Goal: Information Seeking & Learning: Learn about a topic

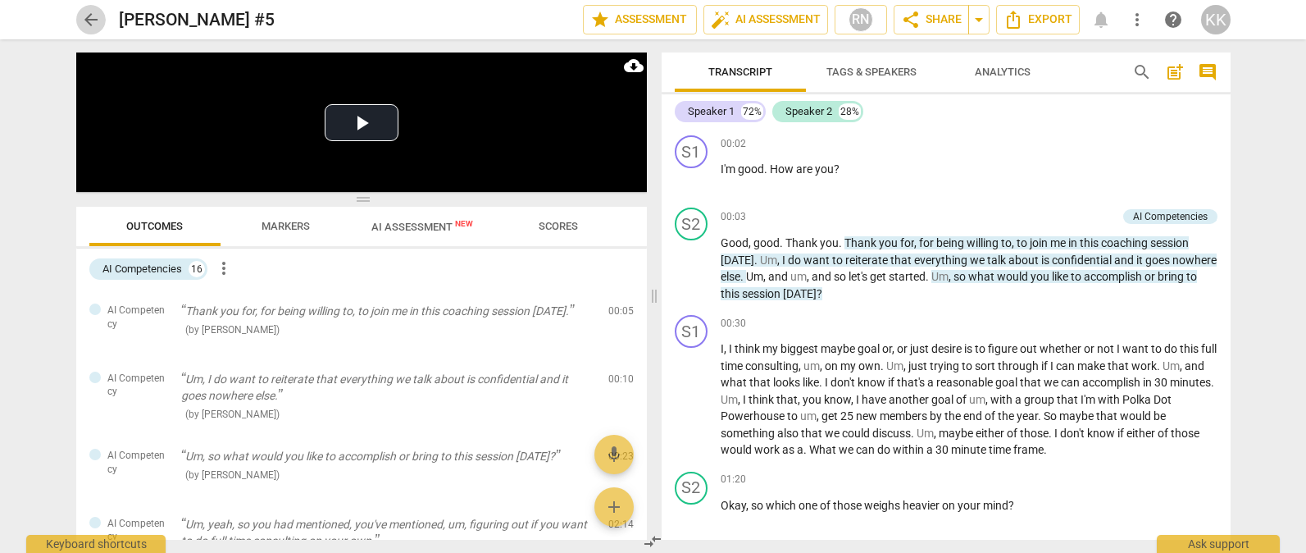
click at [95, 22] on span "arrow_back" at bounding box center [91, 20] width 20 height 20
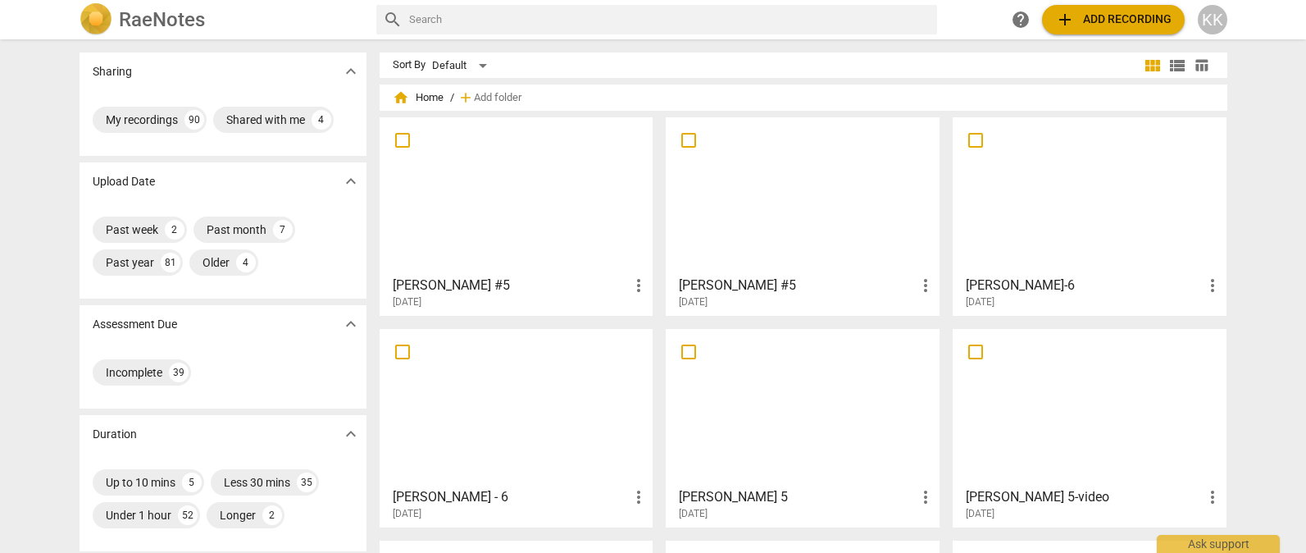
click at [744, 192] on div at bounding box center [802, 195] width 262 height 145
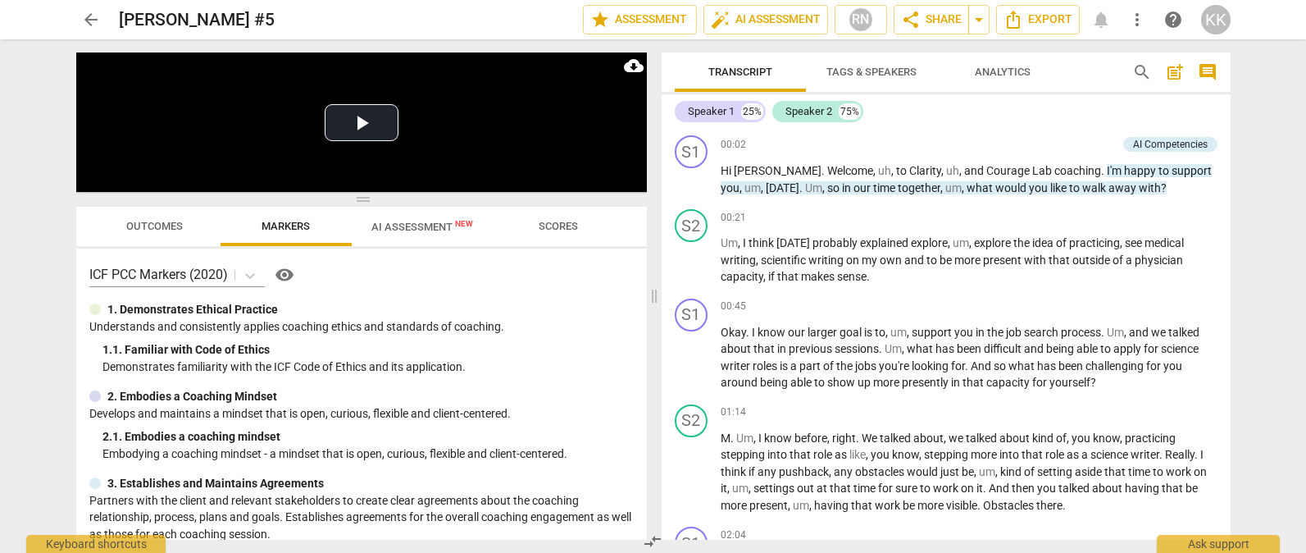
click at [179, 224] on span "Outcomes" at bounding box center [154, 226] width 57 height 12
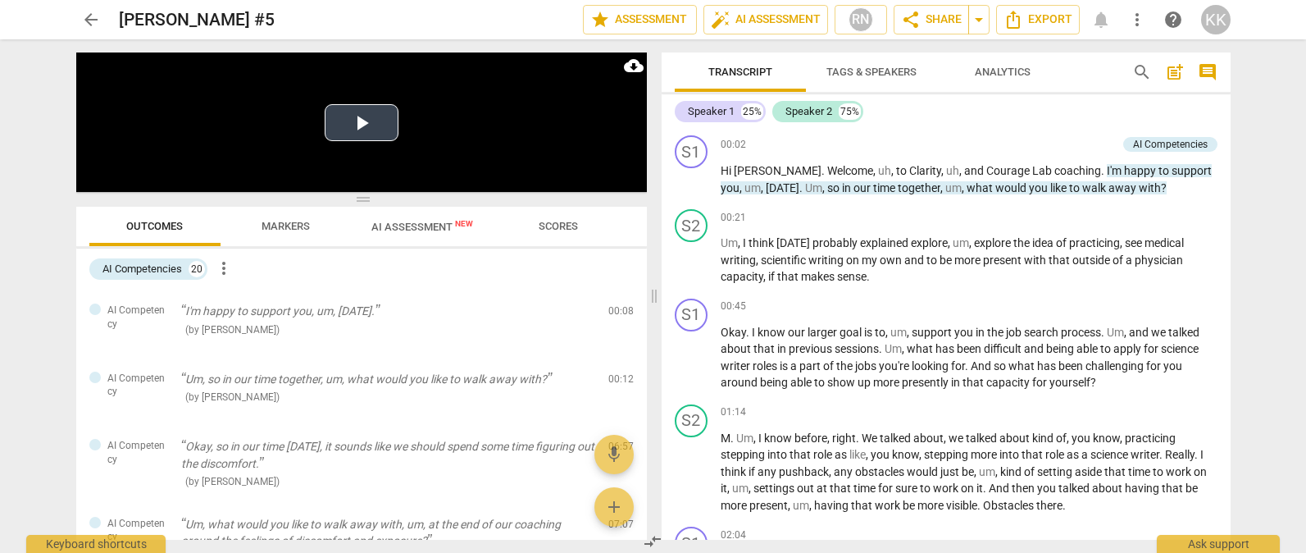
click at [358, 120] on button "Play Video" at bounding box center [362, 122] width 74 height 37
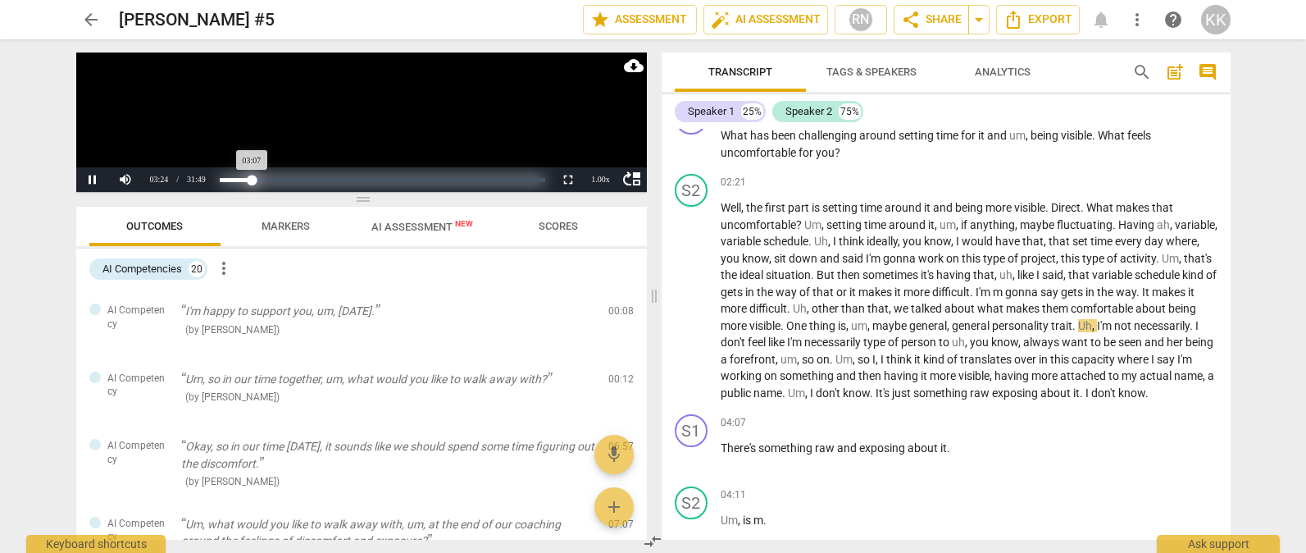
click at [252, 180] on div "Progress : 9.82%" at bounding box center [236, 180] width 32 height 4
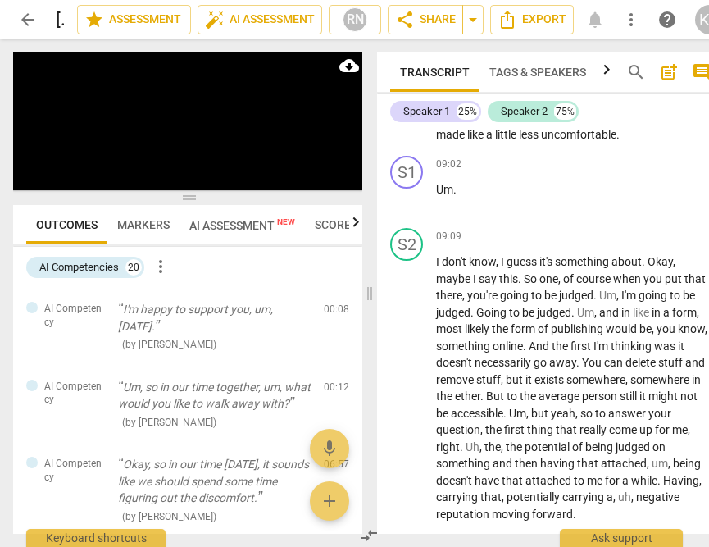
scroll to position [3102, 0]
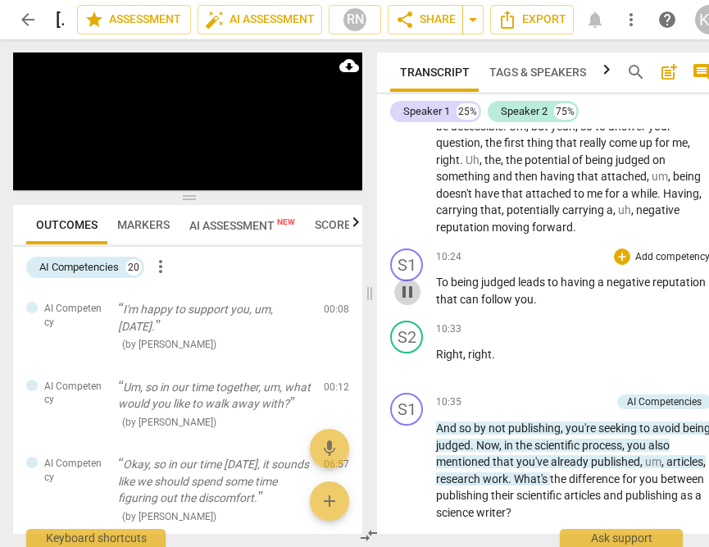
click at [411, 302] on span "pause" at bounding box center [408, 292] width 20 height 20
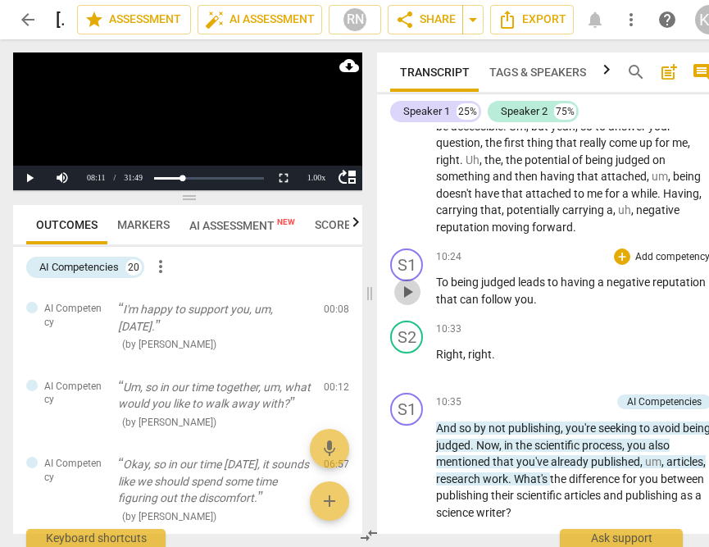
click at [411, 302] on span "play_arrow" at bounding box center [408, 292] width 20 height 20
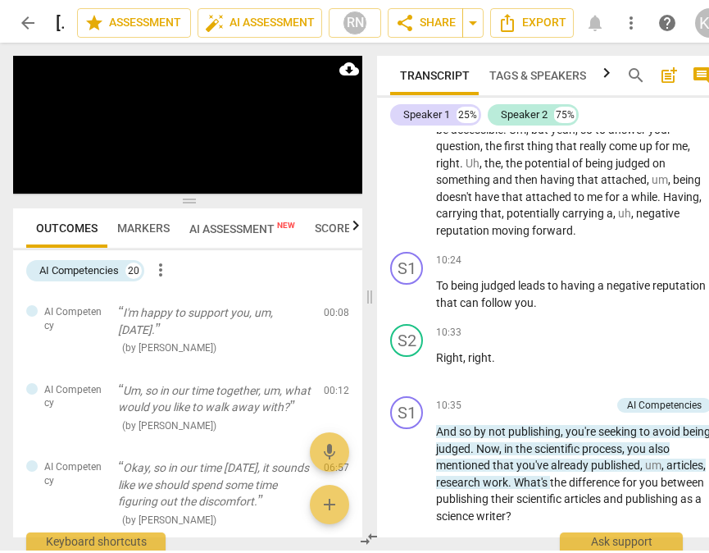
scroll to position [3325, 0]
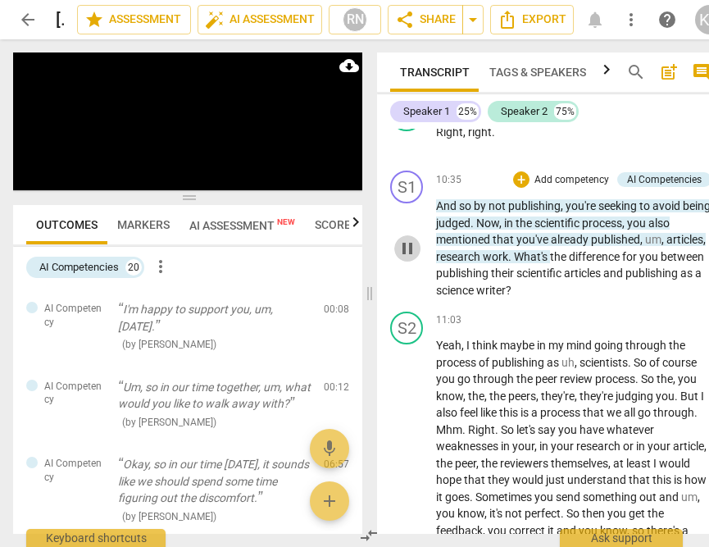
click at [407, 258] on span "pause" at bounding box center [408, 249] width 20 height 20
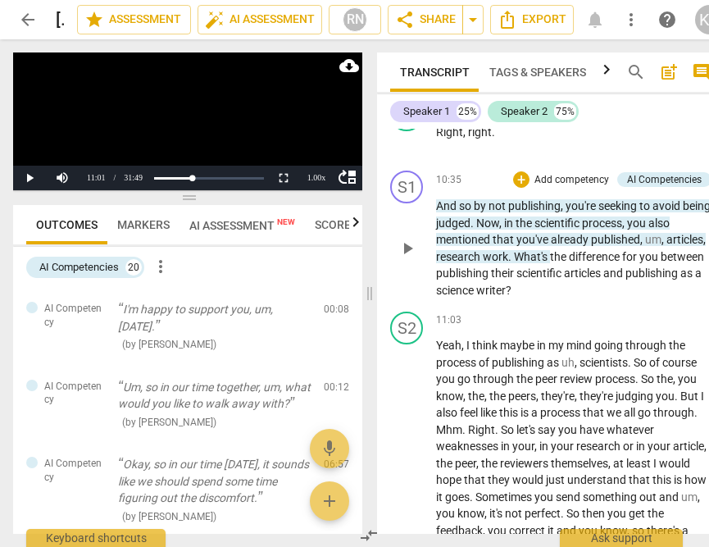
click at [508, 263] on span "work" at bounding box center [495, 256] width 25 height 13
click at [532, 0] on body "arrow_back [PERSON_NAME] #5 edit star Assessment auto_fix_high AI Assessment RN…" at bounding box center [354, 0] width 709 height 0
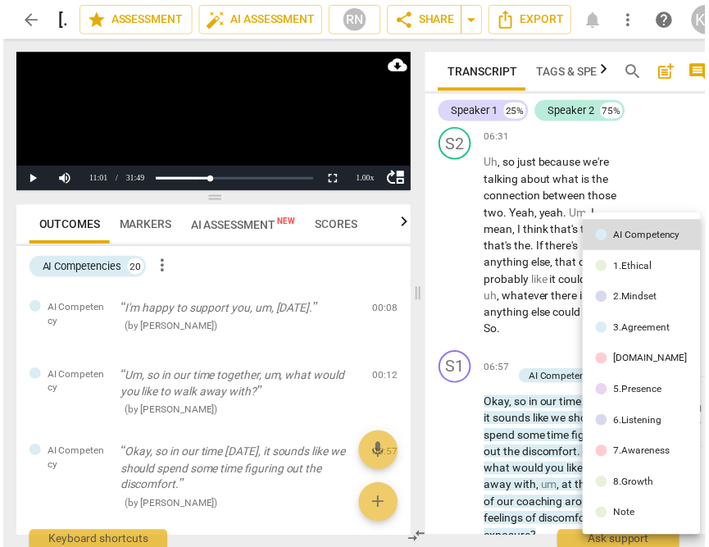
scroll to position [5420, 0]
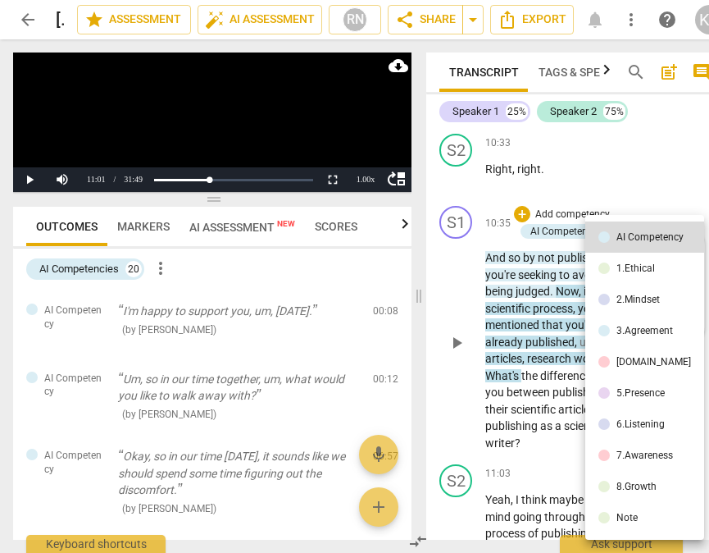
click at [542, 309] on div at bounding box center [354, 276] width 709 height 553
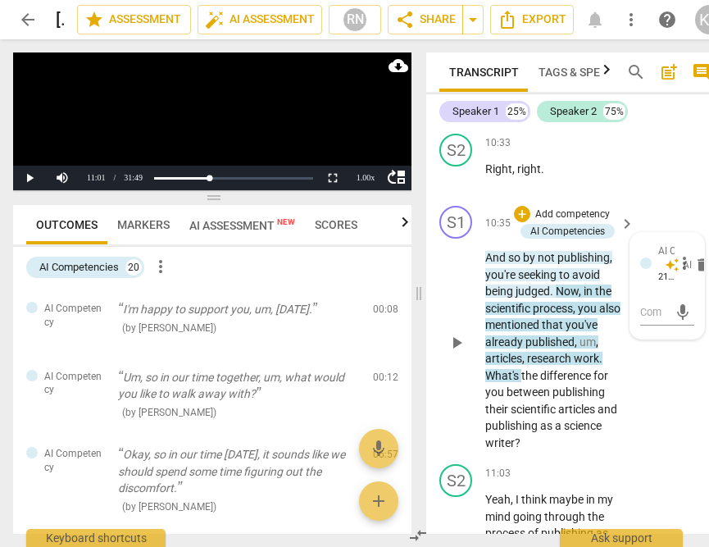
click at [485, 382] on span "What's" at bounding box center [503, 375] width 36 height 13
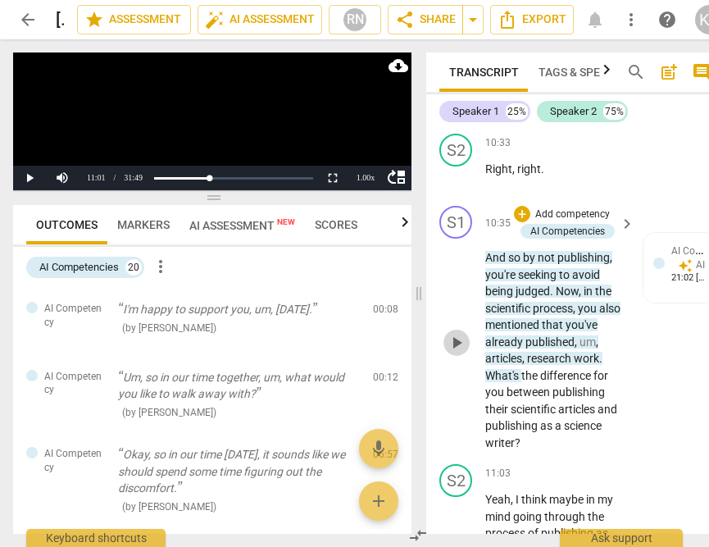
click at [454, 353] on span "play_arrow" at bounding box center [457, 343] width 20 height 20
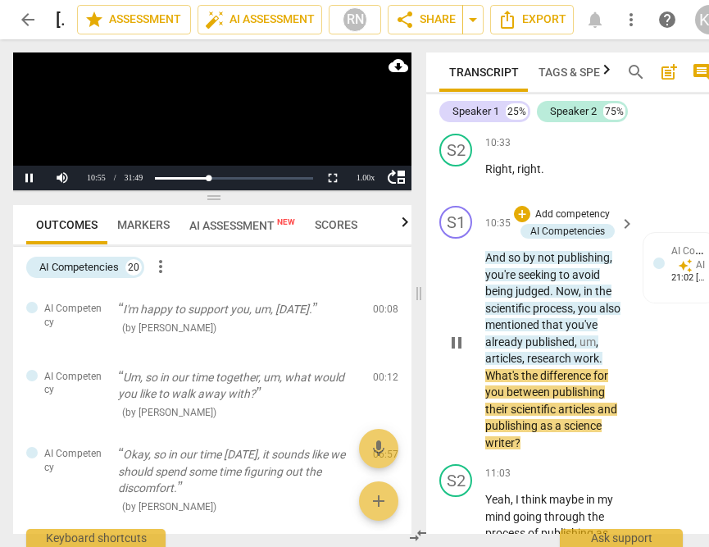
click at [494, 382] on span "What's" at bounding box center [503, 375] width 36 height 13
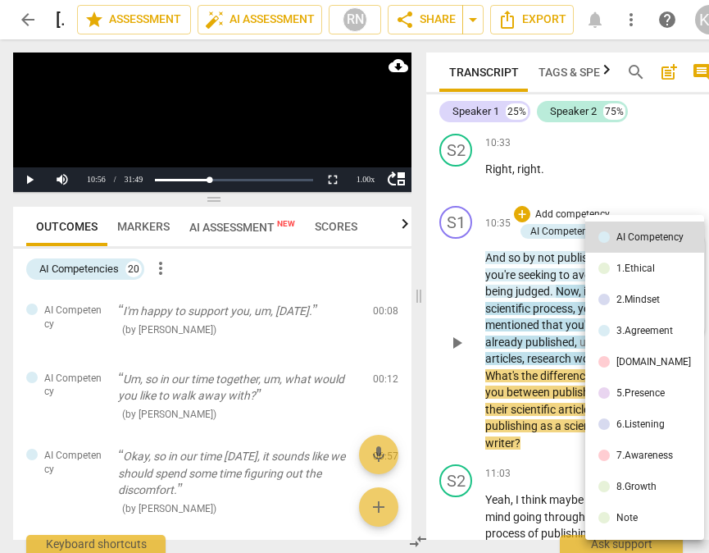
click at [504, 417] on div at bounding box center [354, 276] width 709 height 553
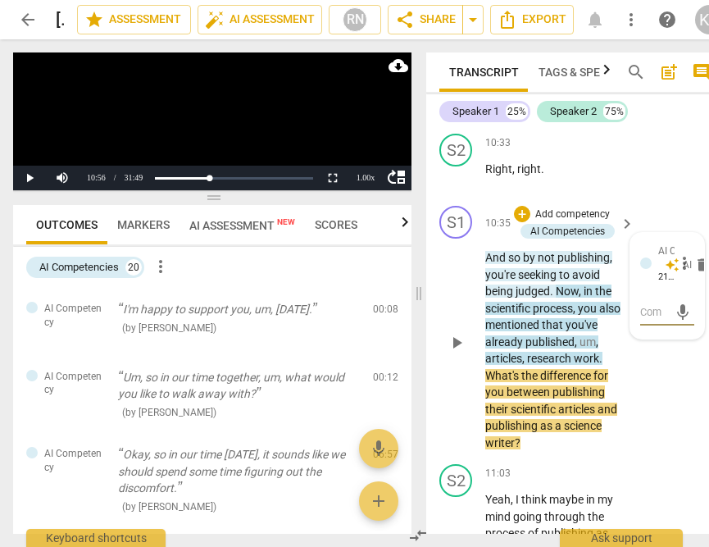
click at [449, 353] on span "play_arrow" at bounding box center [457, 343] width 20 height 20
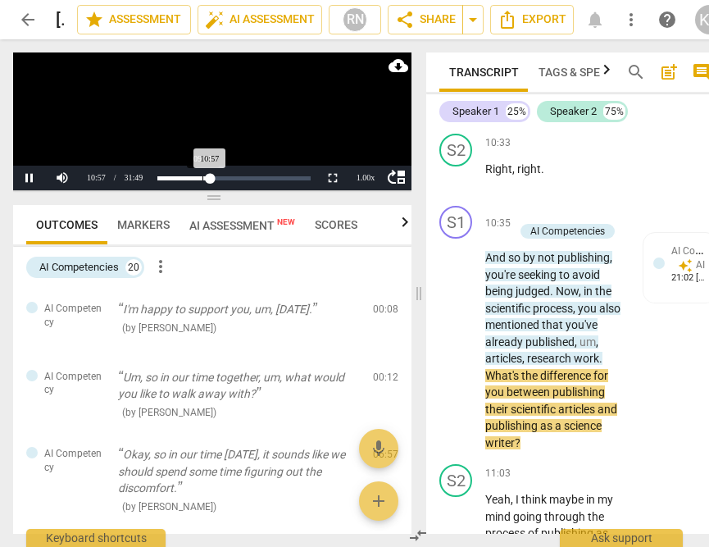
click at [203, 180] on div "Loaded : 0% Progress : 34.45%" at bounding box center [234, 178] width 166 height 25
click at [202, 178] on div "Loaded : 0% Progress : 28.88%" at bounding box center [233, 178] width 153 height 4
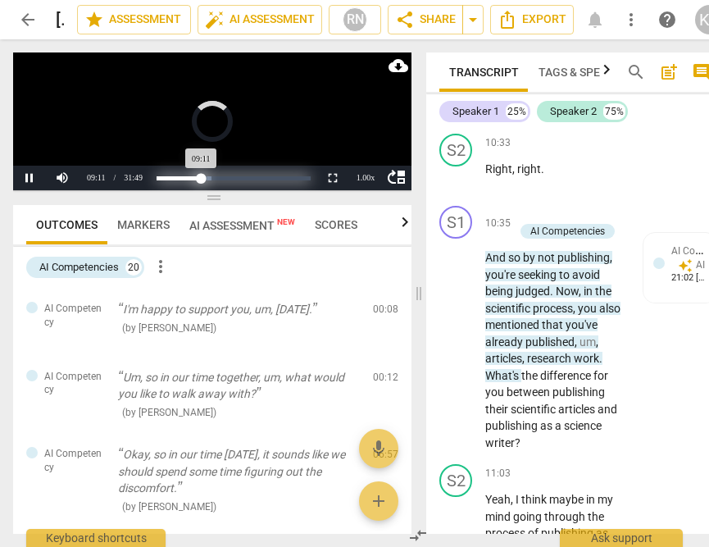
scroll to position [4852, 0]
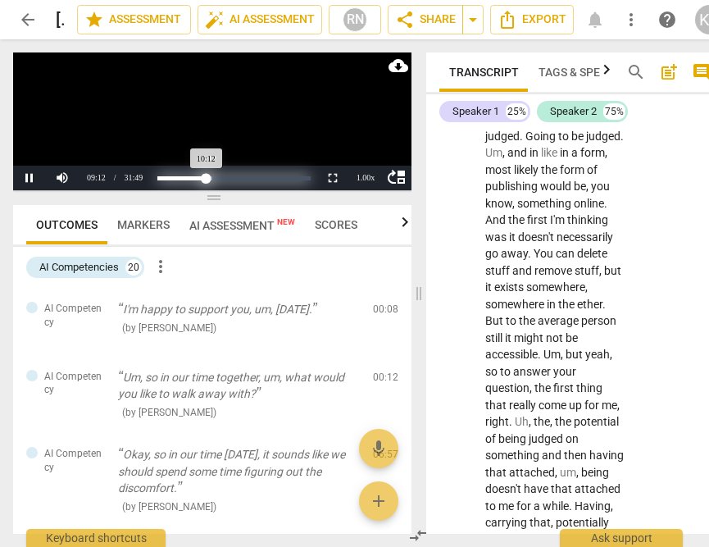
click at [207, 178] on div "Progress : 32.09%" at bounding box center [181, 178] width 49 height 4
click at [207, 179] on div "Progress : 32.17%" at bounding box center [181, 178] width 49 height 4
click at [204, 176] on div "Loaded : 0% Progress : 31.02%" at bounding box center [233, 178] width 153 height 4
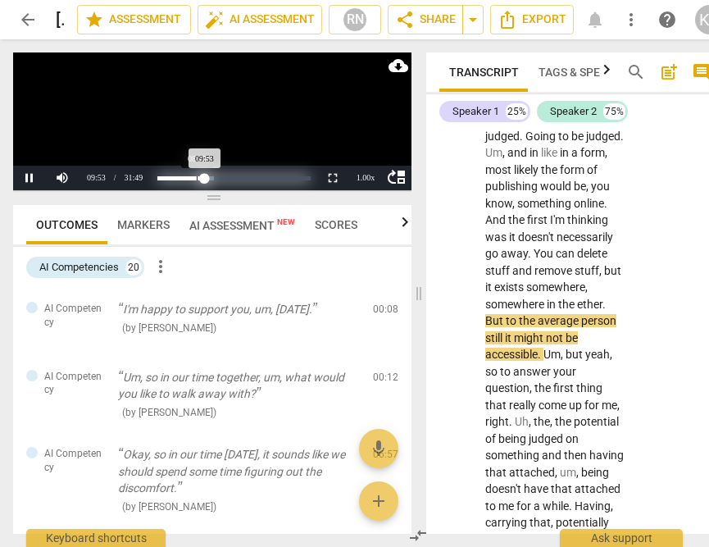
click at [197, 180] on div "Loaded : 0% Progress : 31.08%" at bounding box center [233, 178] width 153 height 4
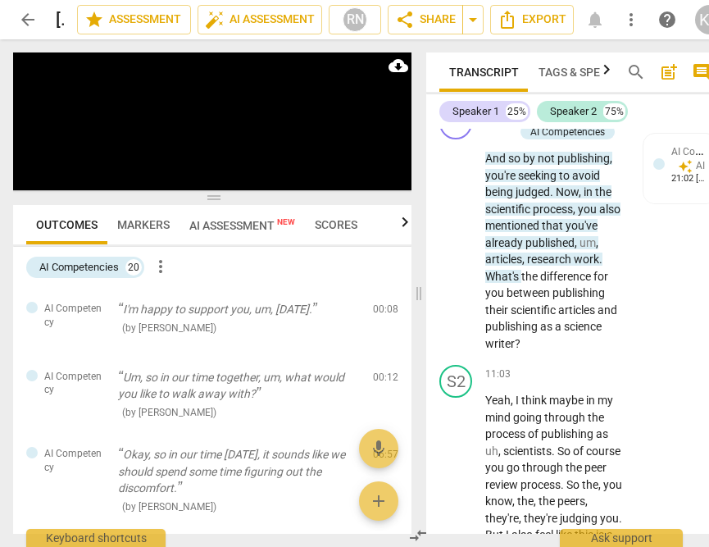
scroll to position [5535, 0]
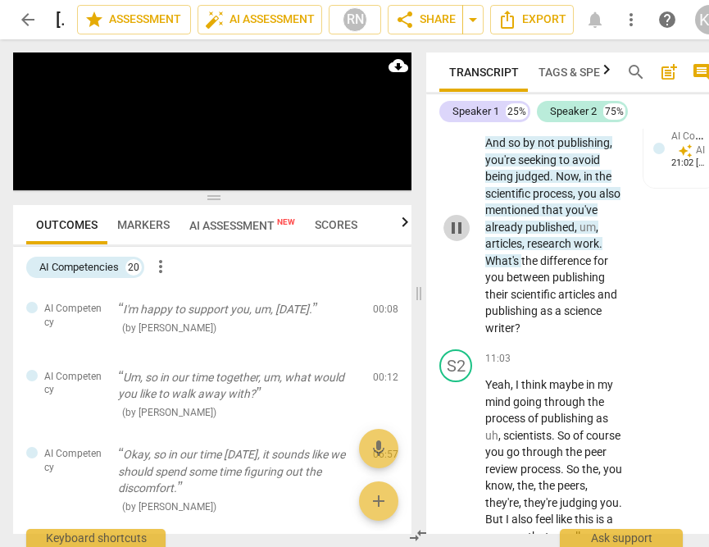
click at [459, 238] on span "pause" at bounding box center [457, 228] width 20 height 20
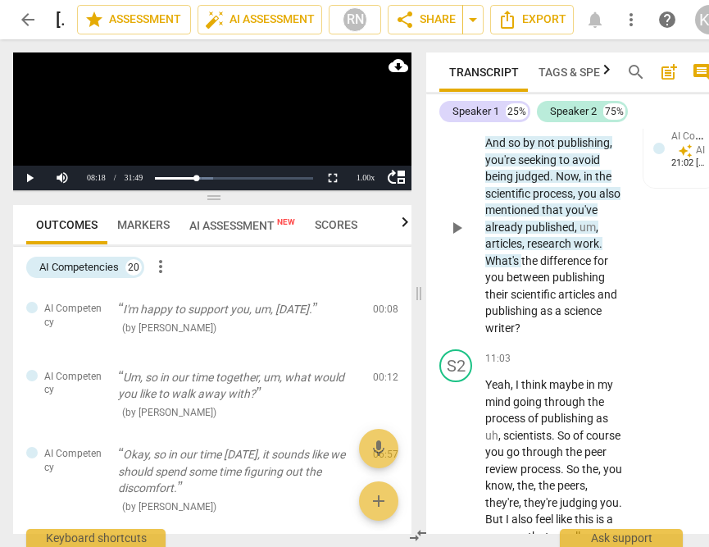
click at [459, 238] on span "play_arrow" at bounding box center [457, 228] width 20 height 20
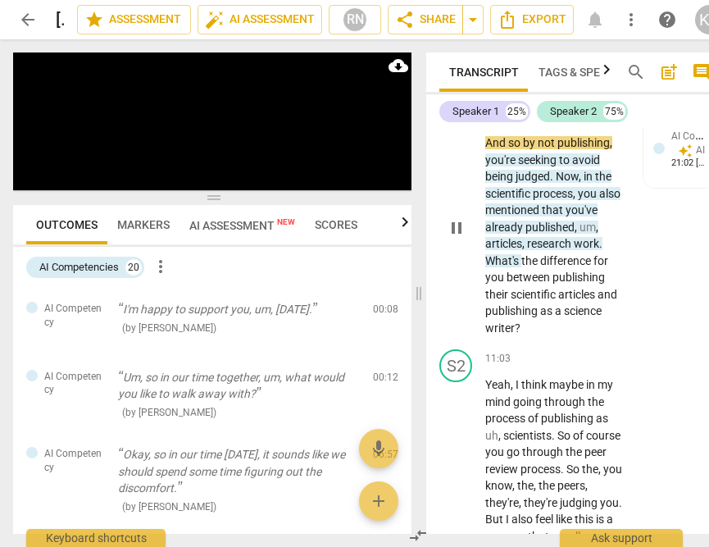
click at [485, 267] on span "What's" at bounding box center [503, 260] width 36 height 13
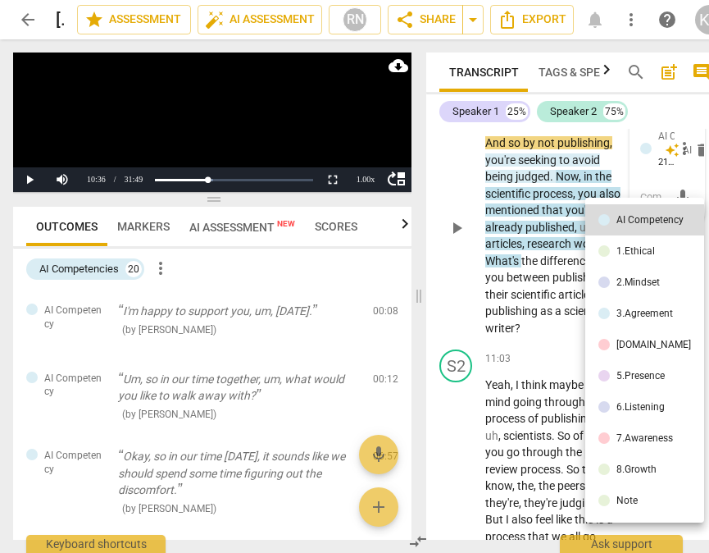
click at [488, 345] on div at bounding box center [354, 276] width 709 height 553
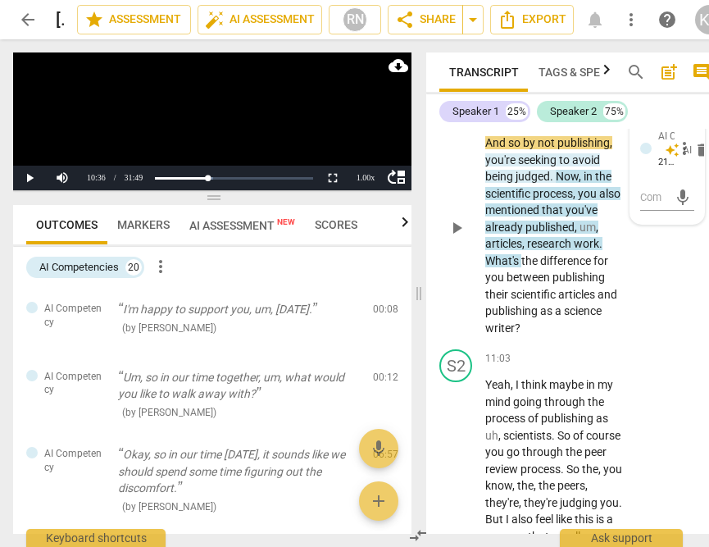
click at [500, 183] on span "being" at bounding box center [500, 176] width 30 height 13
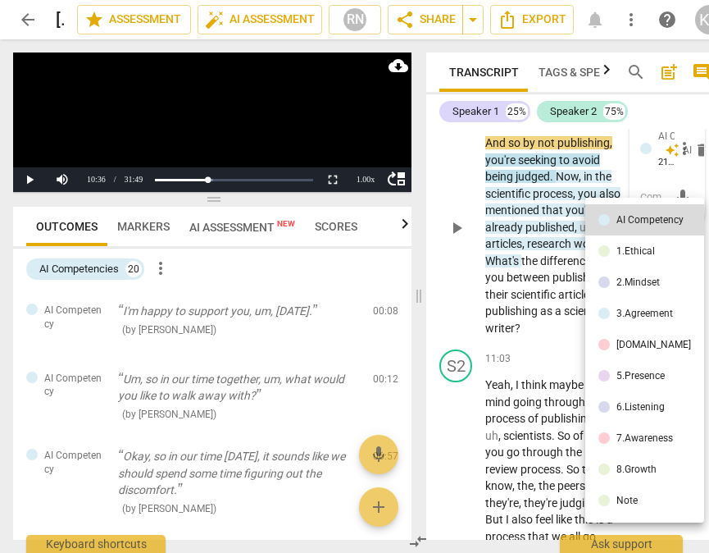
click at [467, 295] on div at bounding box center [354, 276] width 709 height 553
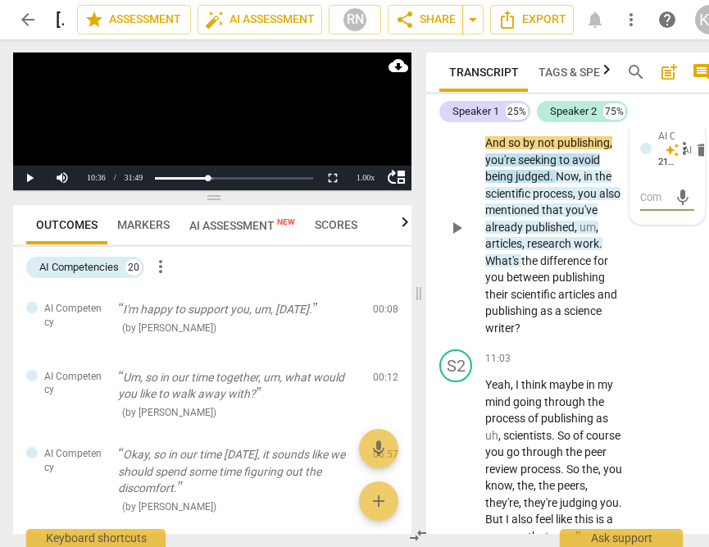
click at [464, 238] on span "play_arrow" at bounding box center [457, 228] width 20 height 20
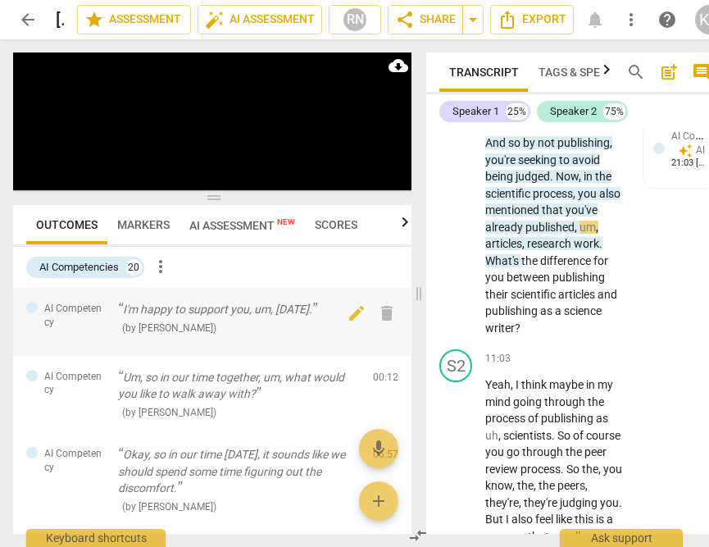
click at [35, 311] on div at bounding box center [31, 307] width 11 height 11
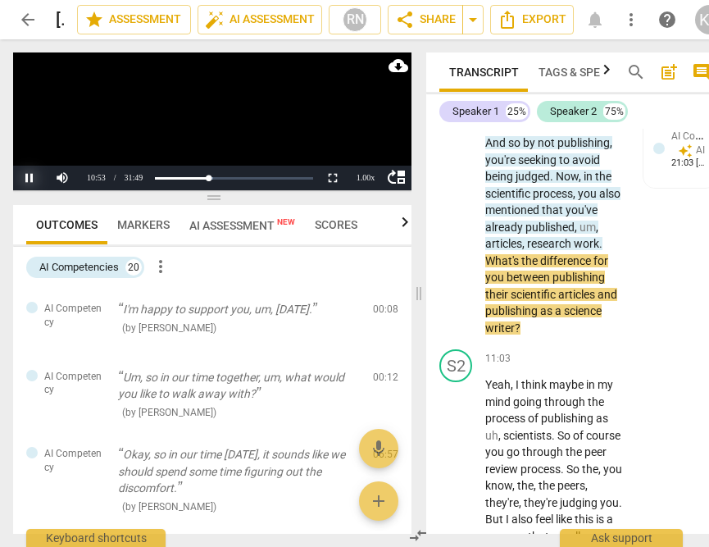
click at [25, 182] on button "Pause" at bounding box center [29, 178] width 33 height 25
click at [490, 267] on span "What's" at bounding box center [503, 260] width 36 height 13
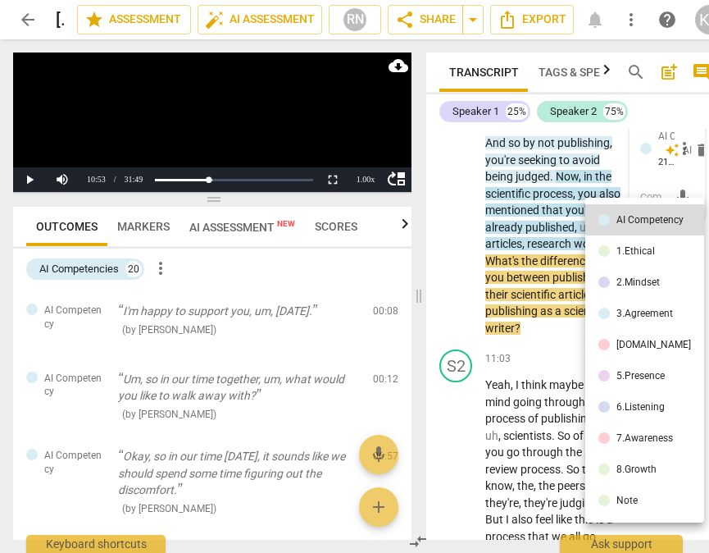
click at [489, 326] on div at bounding box center [354, 276] width 709 height 553
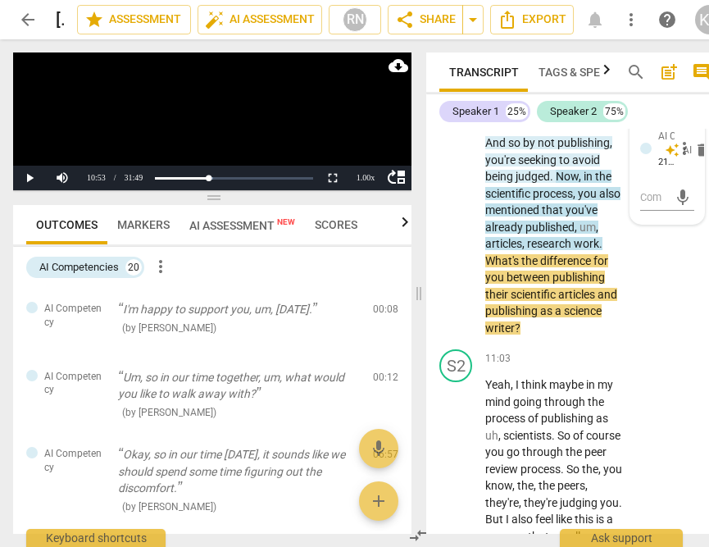
click at [490, 267] on span "What's" at bounding box center [503, 260] width 36 height 13
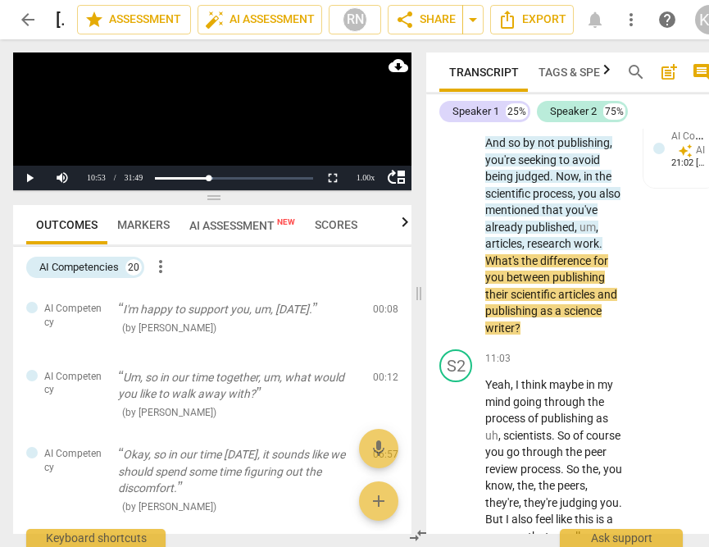
click at [490, 267] on span "What's" at bounding box center [503, 260] width 36 height 13
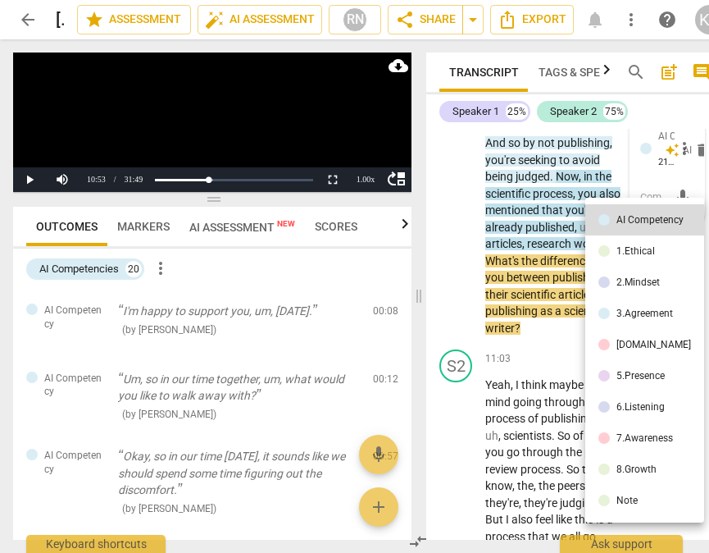
click at [500, 269] on div at bounding box center [354, 276] width 709 height 553
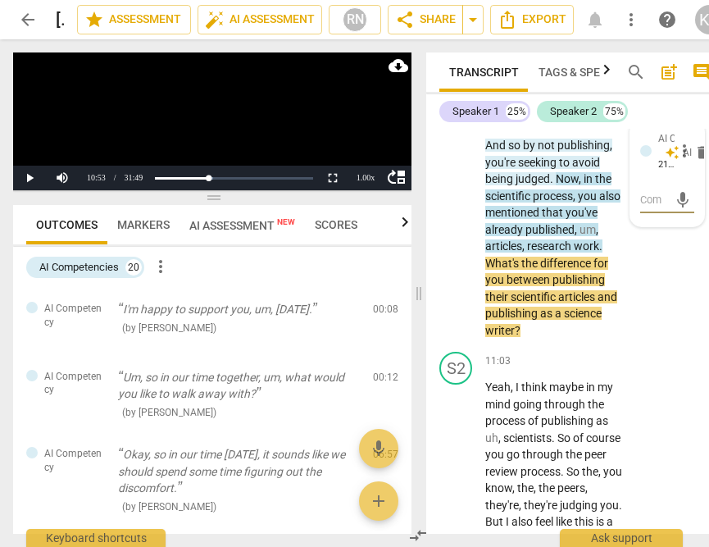
scroll to position [5532, 0]
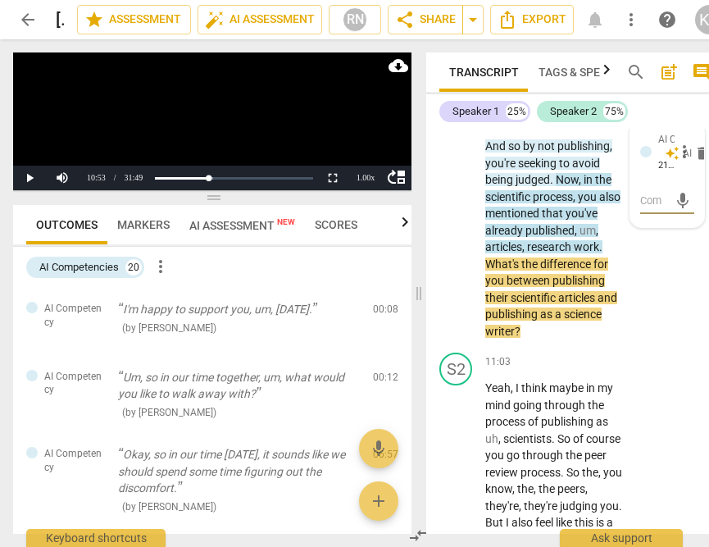
click at [461, 241] on span "play_arrow" at bounding box center [457, 231] width 20 height 20
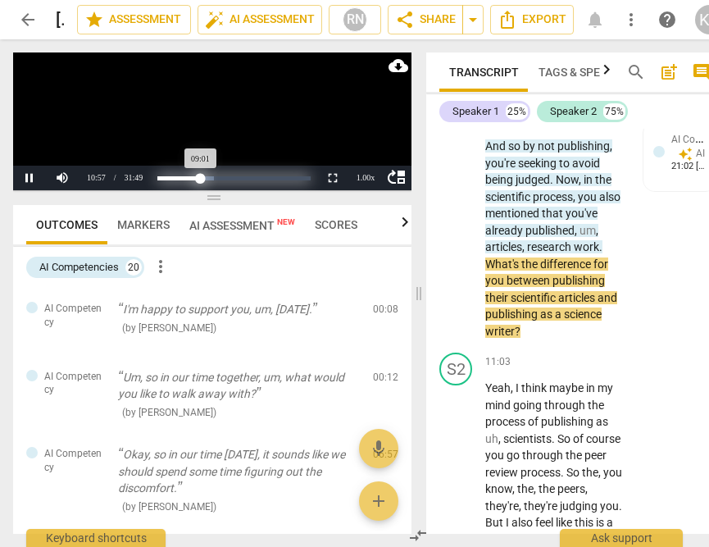
drag, startPoint x: 209, startPoint y: 180, endPoint x: 201, endPoint y: 178, distance: 8.4
click at [201, 178] on div "Progress : 28.34%" at bounding box center [178, 178] width 43 height 4
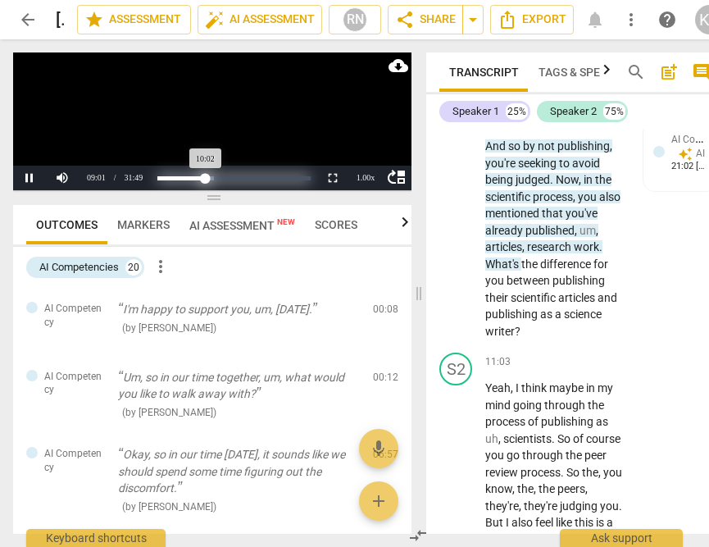
click at [206, 179] on div "Progress : 31.55%" at bounding box center [181, 178] width 48 height 4
click at [207, 180] on div "Progress : 32.09%" at bounding box center [181, 178] width 49 height 4
click at [211, 180] on div "Progress : 34.76%" at bounding box center [183, 178] width 53 height 4
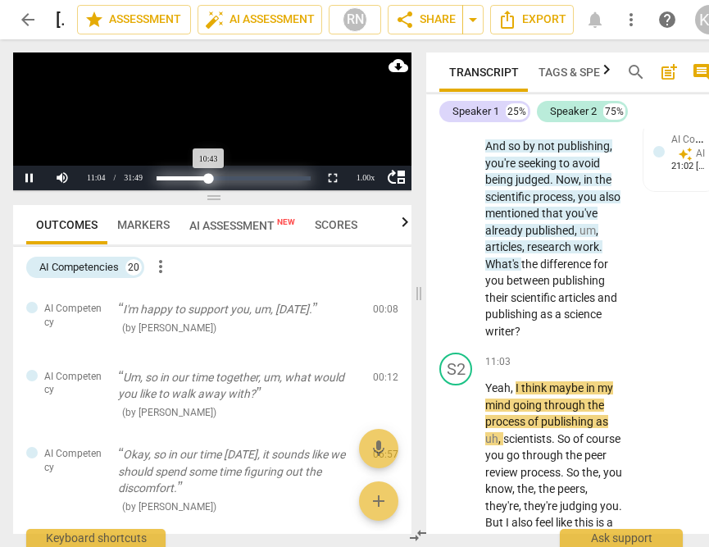
click at [208, 180] on div "Progress : 33.69%" at bounding box center [183, 178] width 52 height 4
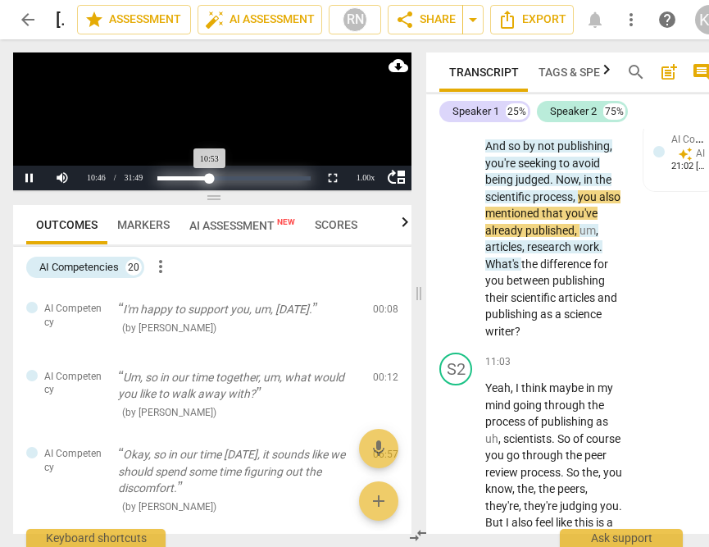
click at [210, 180] on div "Progress : 34.22%" at bounding box center [183, 178] width 52 height 4
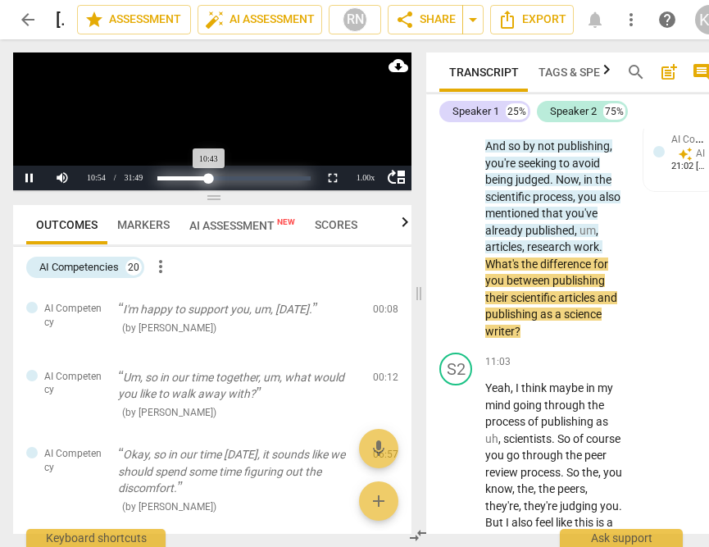
click at [209, 180] on div "Progress : 33.69%" at bounding box center [183, 178] width 52 height 4
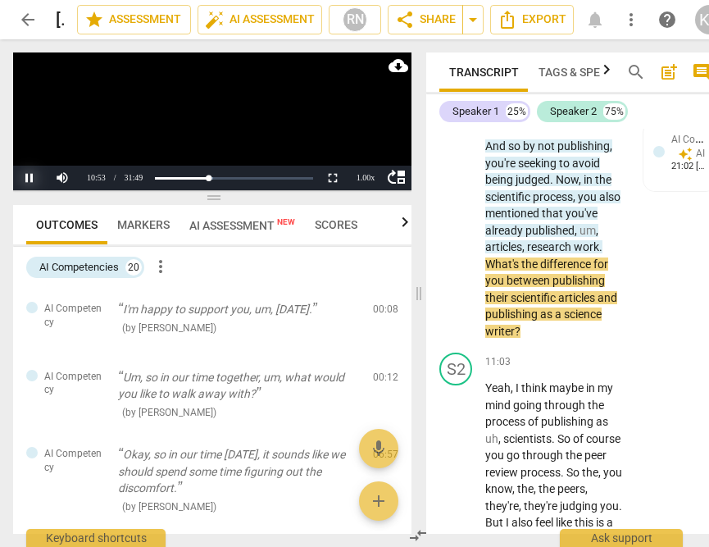
click at [26, 174] on button "Pause" at bounding box center [29, 178] width 33 height 25
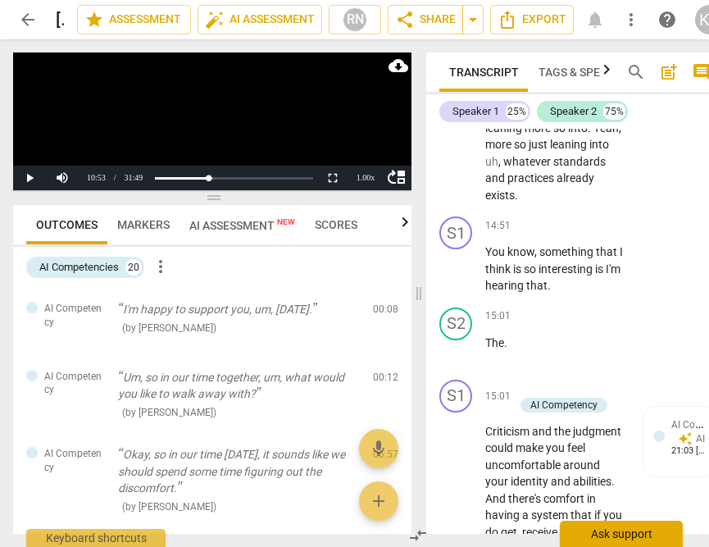
scroll to position [7454, 0]
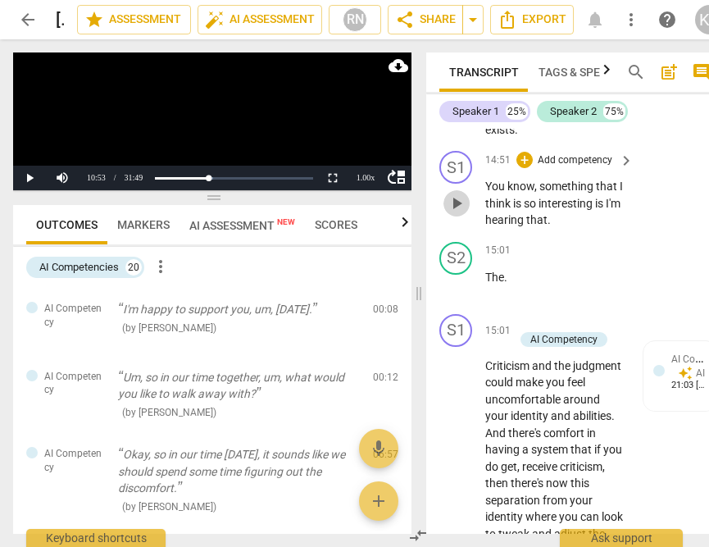
click at [464, 213] on span "play_arrow" at bounding box center [457, 203] width 20 height 20
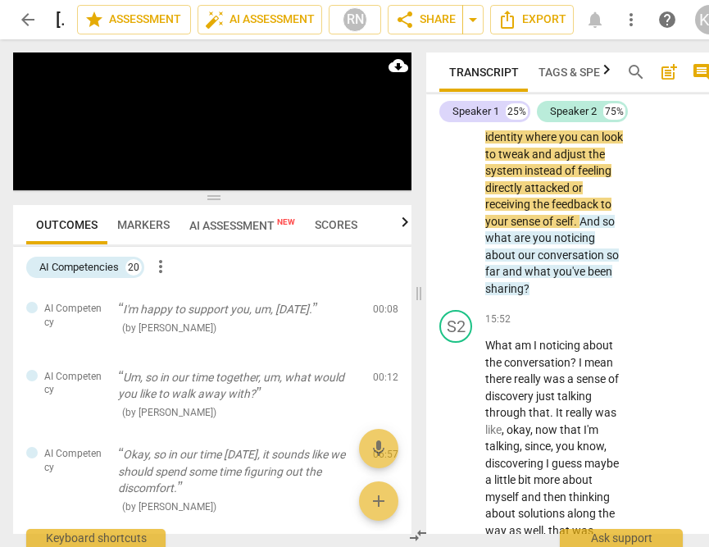
scroll to position [7835, 0]
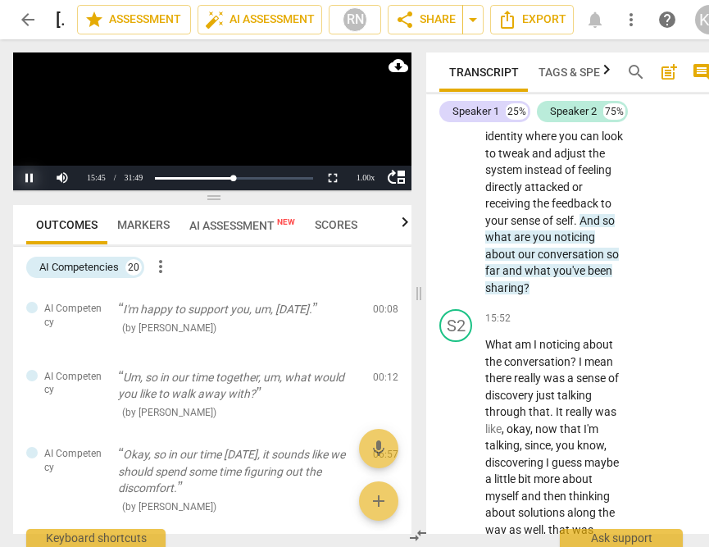
click at [31, 176] on button "Pause" at bounding box center [29, 178] width 33 height 25
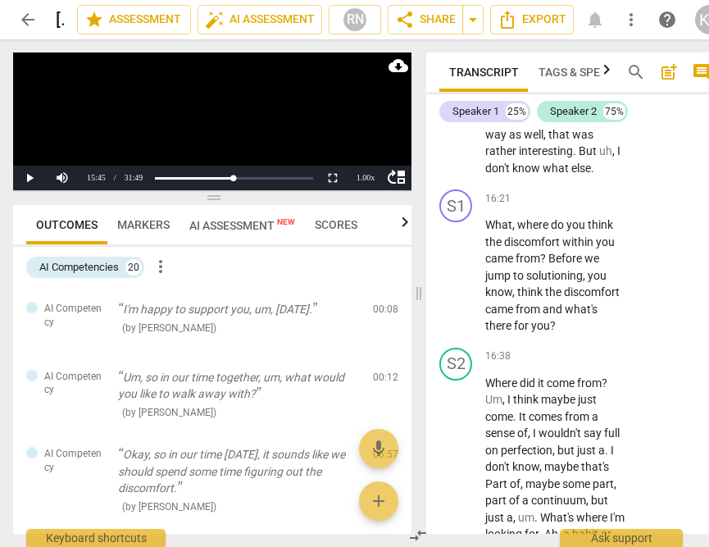
scroll to position [8247, 0]
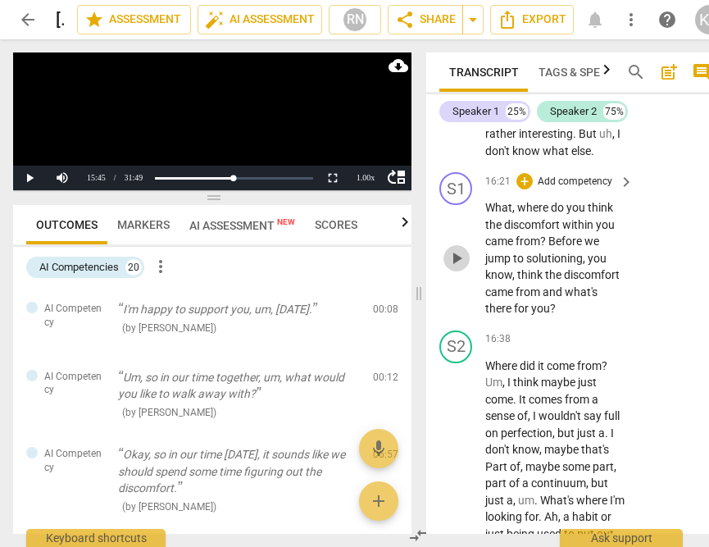
click at [459, 268] on span "play_arrow" at bounding box center [457, 258] width 20 height 20
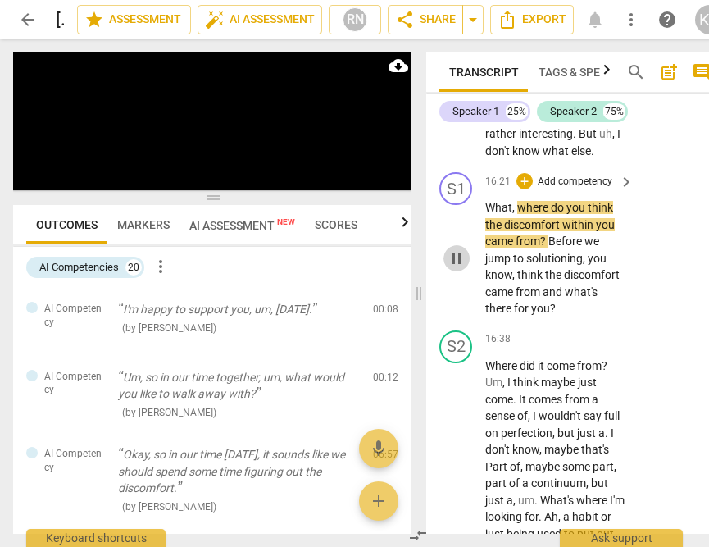
click at [460, 268] on span "pause" at bounding box center [457, 258] width 20 height 20
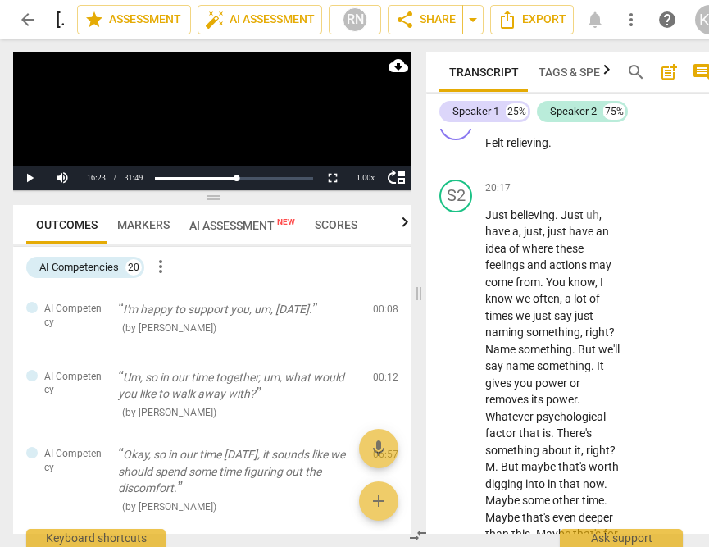
scroll to position [9780, 0]
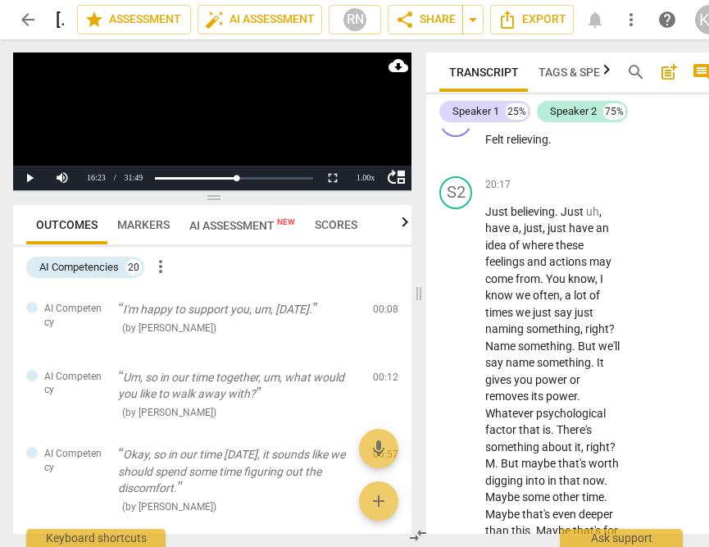
click at [462, 75] on span "play_arrow" at bounding box center [457, 66] width 20 height 20
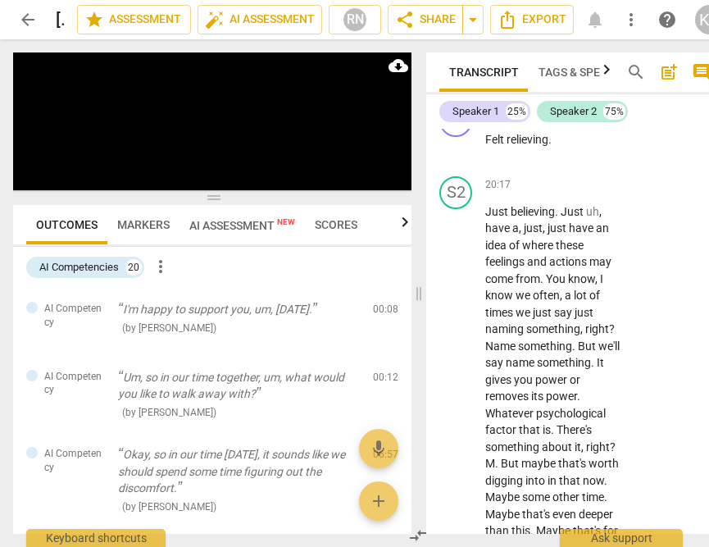
click at [457, 75] on span "pause" at bounding box center [457, 66] width 20 height 20
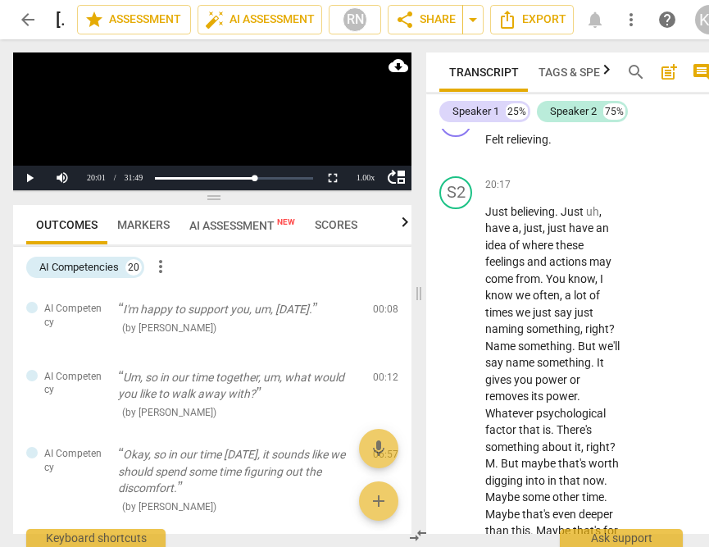
click at [457, 75] on span "play_arrow" at bounding box center [457, 66] width 20 height 20
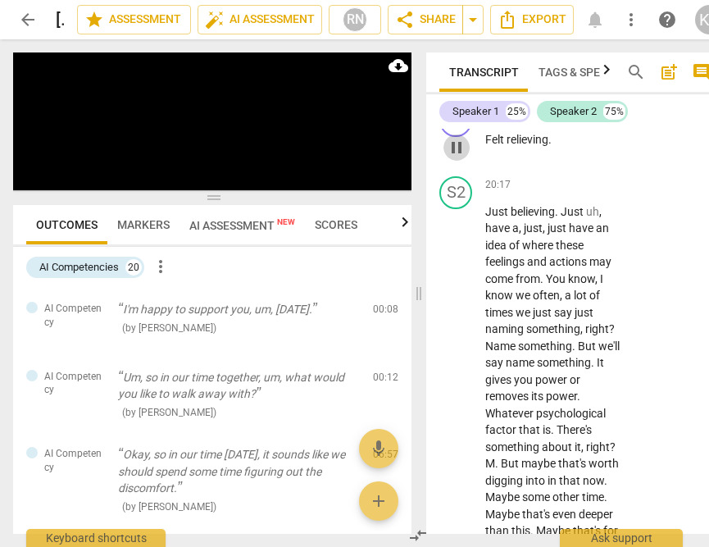
click at [461, 161] on button "pause" at bounding box center [457, 147] width 26 height 26
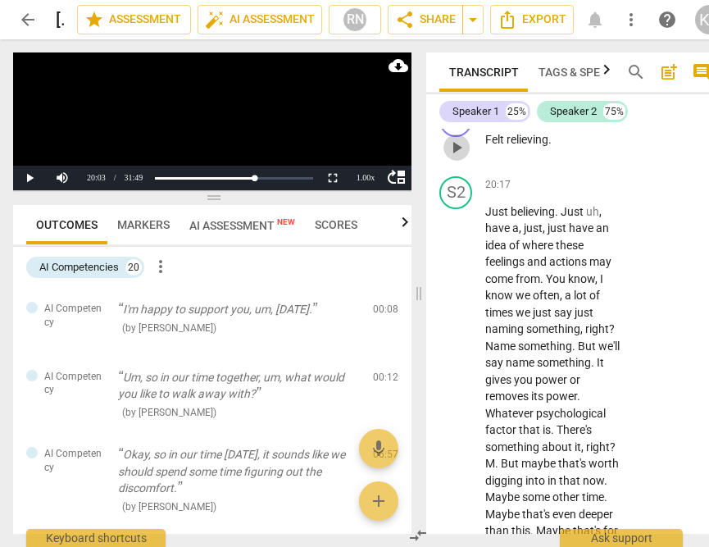
click at [461, 161] on button "play_arrow" at bounding box center [457, 147] width 26 height 26
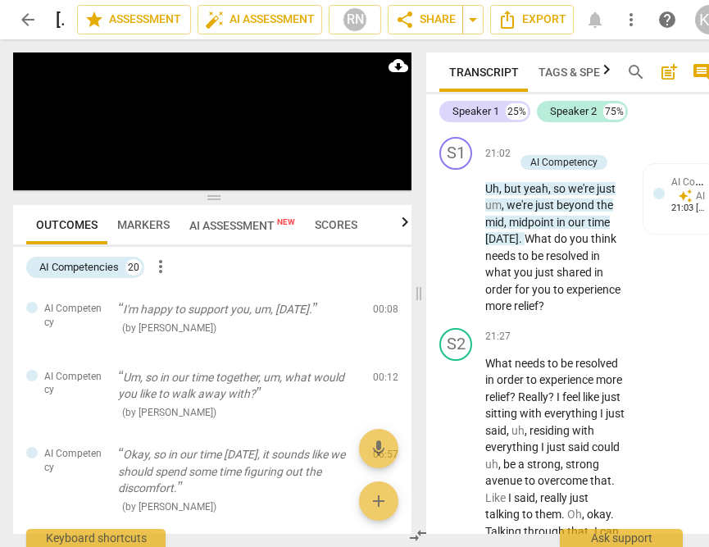
scroll to position [10233, 0]
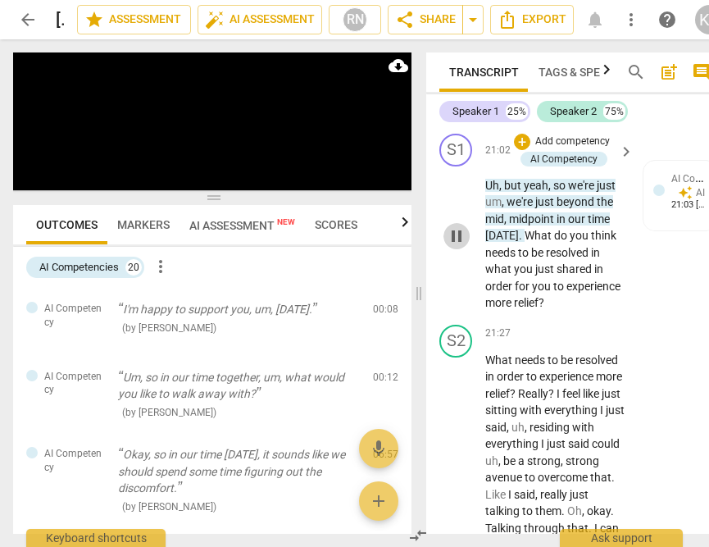
click at [449, 246] on span "pause" at bounding box center [457, 236] width 20 height 20
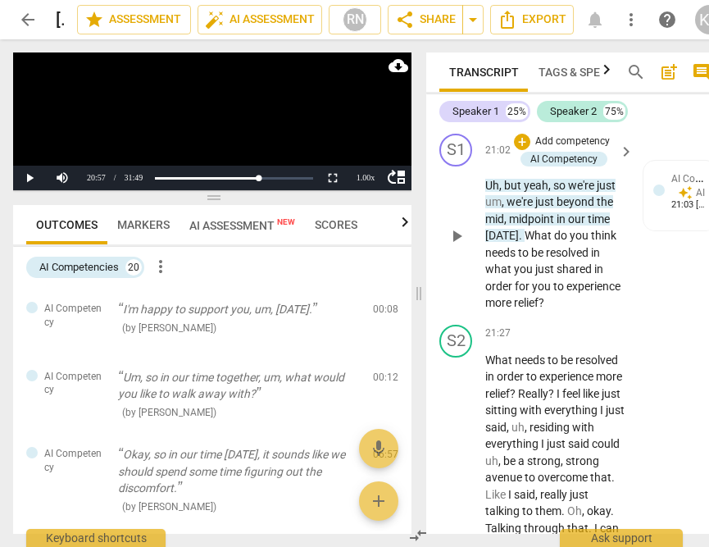
click at [459, 246] on span "play_arrow" at bounding box center [457, 236] width 20 height 20
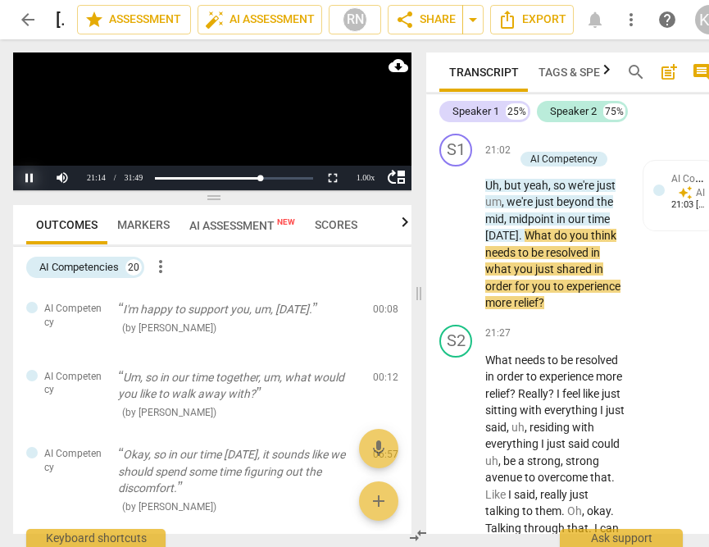
click at [29, 173] on button "Pause" at bounding box center [29, 178] width 33 height 25
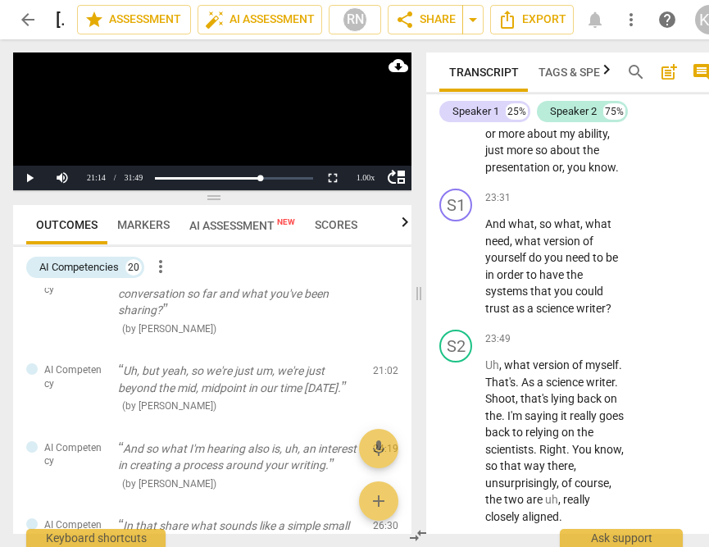
scroll to position [11303, 0]
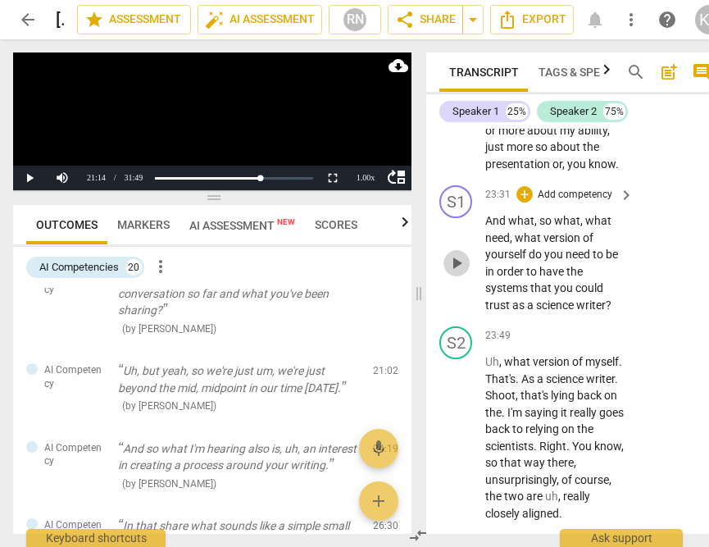
click at [466, 273] on span "play_arrow" at bounding box center [457, 263] width 20 height 20
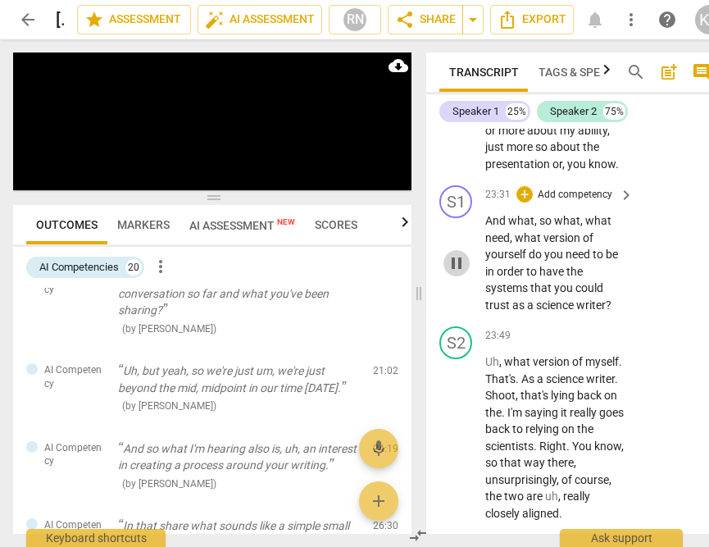
click at [453, 273] on span "pause" at bounding box center [457, 263] width 20 height 20
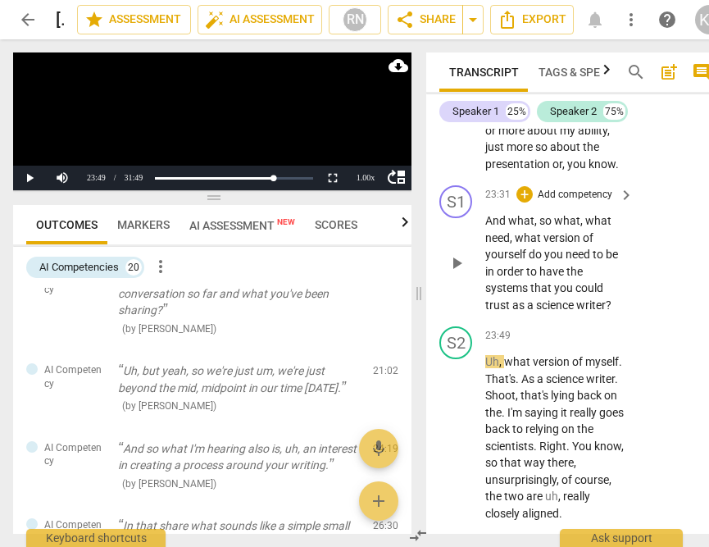
scroll to position [11733, 0]
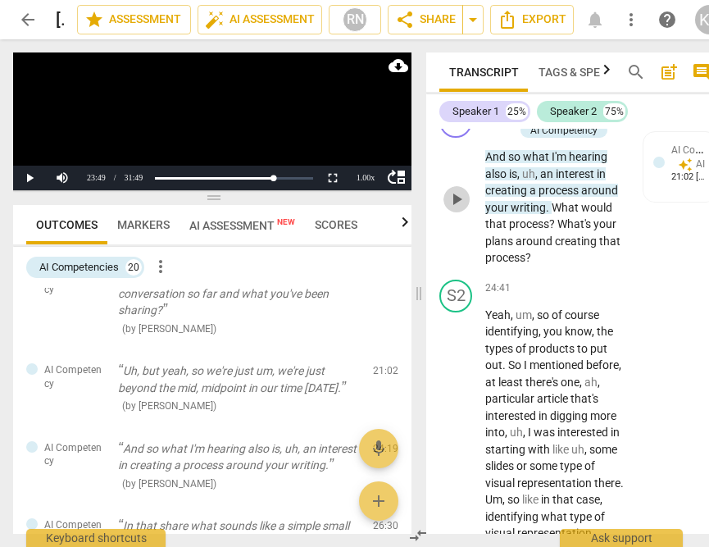
click at [457, 209] on span "play_arrow" at bounding box center [457, 199] width 20 height 20
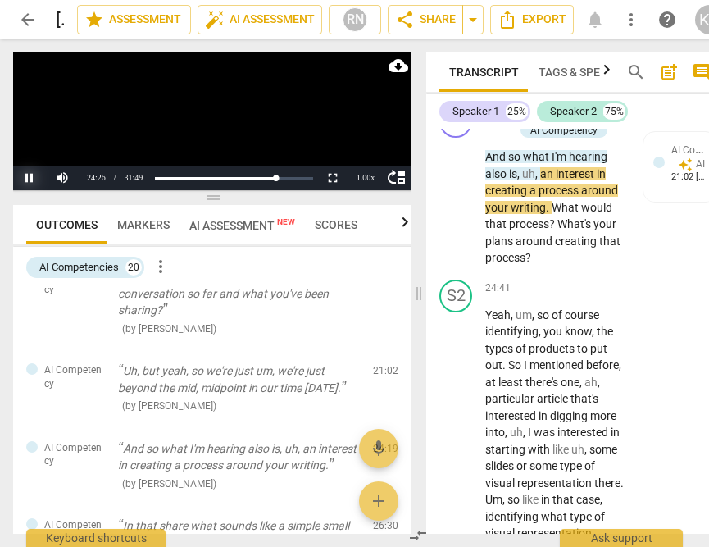
click at [22, 183] on button "Pause" at bounding box center [29, 178] width 33 height 25
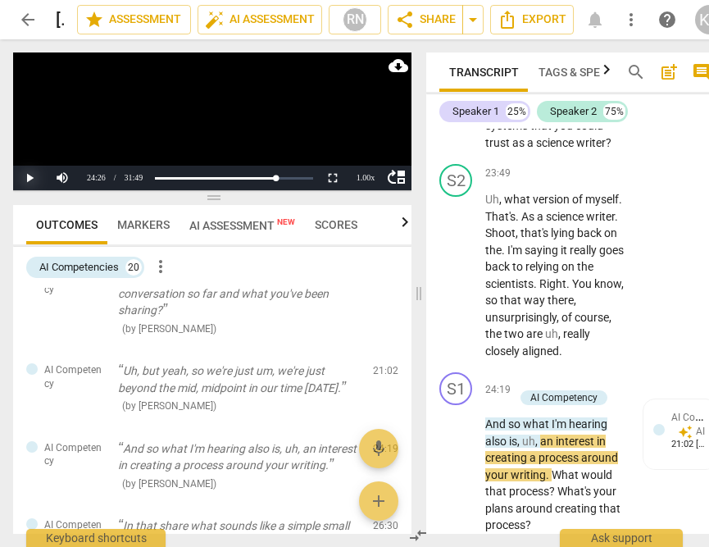
scroll to position [11474, 0]
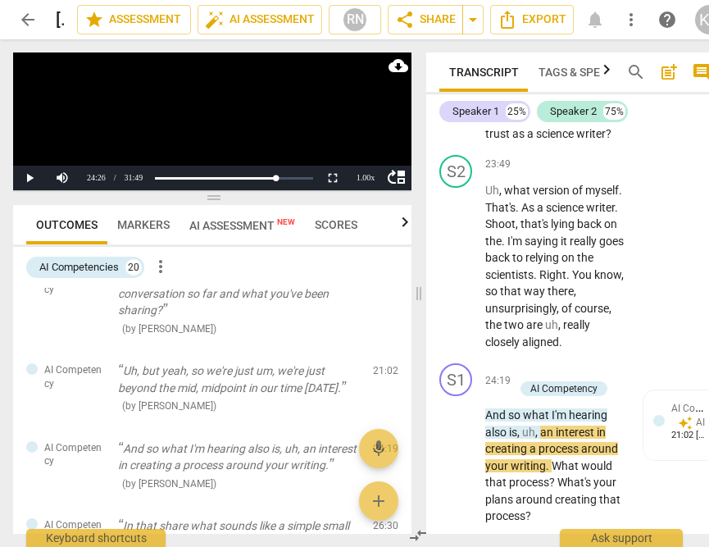
click at [456, 102] on span "play_arrow" at bounding box center [457, 92] width 20 height 20
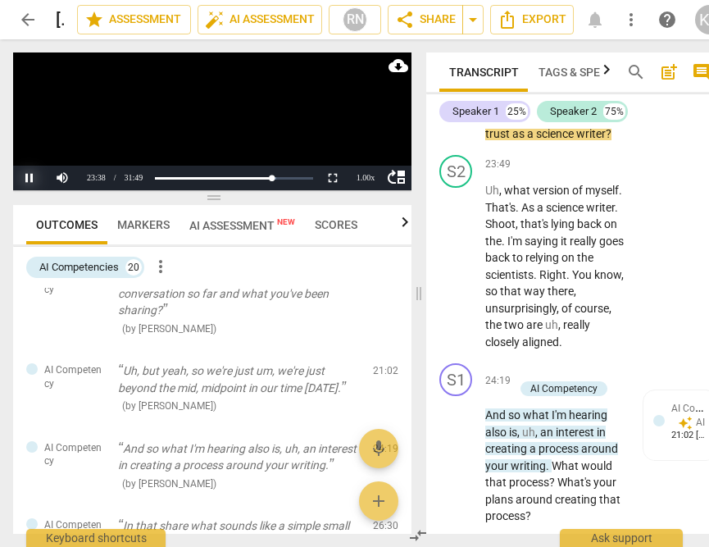
click at [19, 189] on button "Pause" at bounding box center [29, 178] width 33 height 25
click at [21, 181] on button "Play" at bounding box center [29, 178] width 33 height 25
click at [21, 181] on button "Pause" at bounding box center [29, 178] width 33 height 25
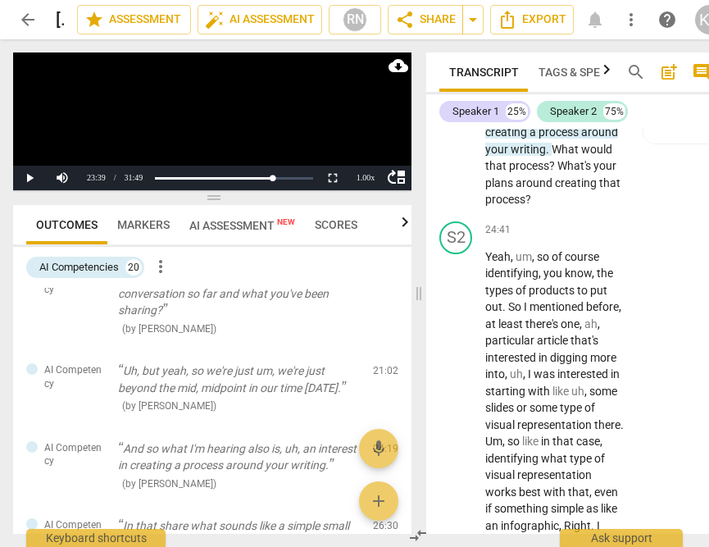
scroll to position [11794, 0]
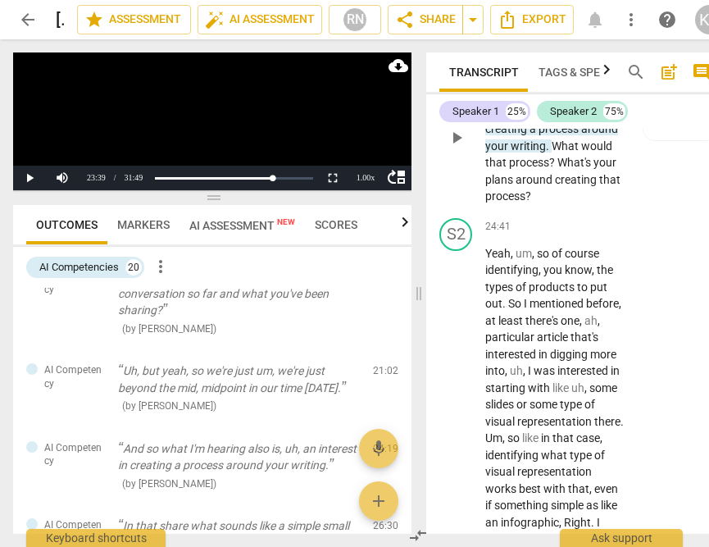
click at [457, 148] on span "play_arrow" at bounding box center [457, 138] width 20 height 20
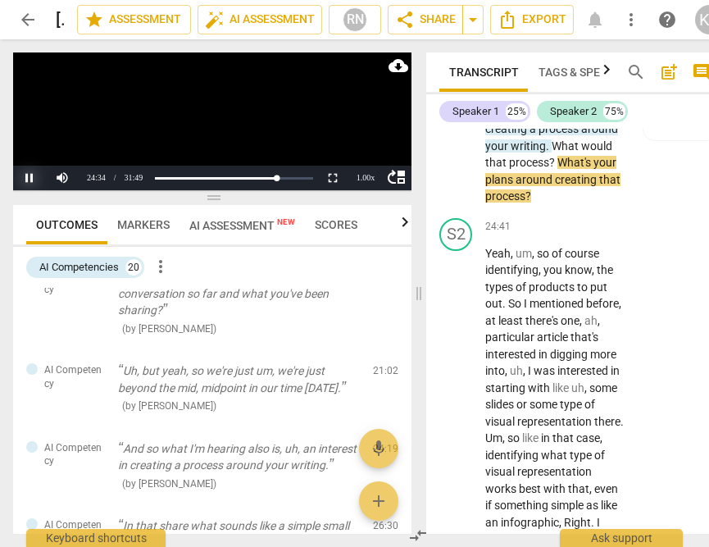
click at [30, 178] on button "Pause" at bounding box center [29, 178] width 33 height 25
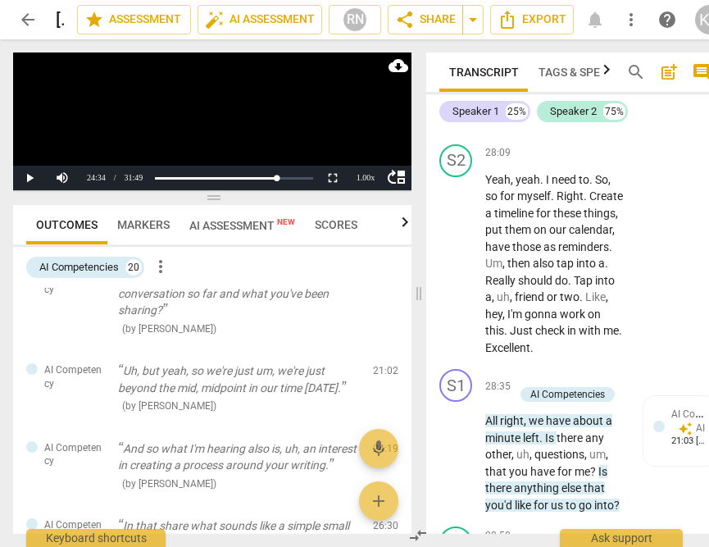
scroll to position [13736, 0]
click at [455, 83] on span "play_arrow" at bounding box center [457, 73] width 20 height 20
click at [25, 178] on button "Pause" at bounding box center [29, 178] width 33 height 25
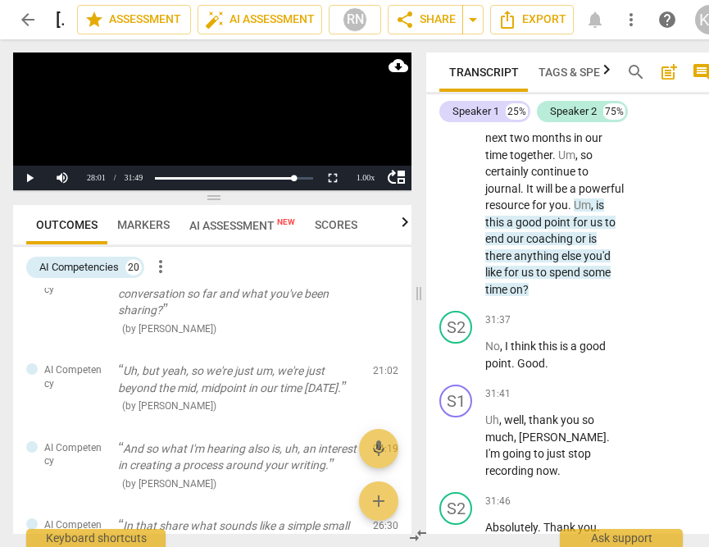
scroll to position [15763, 0]
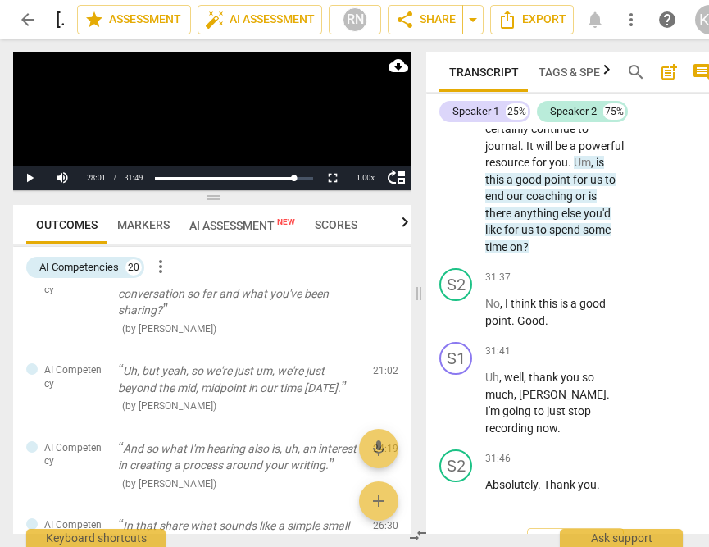
click at [456, 114] on span "play_arrow" at bounding box center [457, 104] width 20 height 20
click at [26, 180] on button "Pause" at bounding box center [29, 178] width 33 height 25
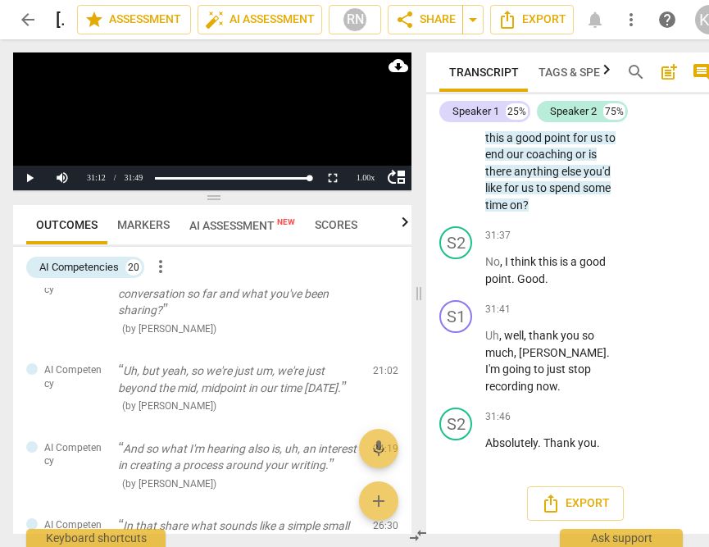
scroll to position [16016, 0]
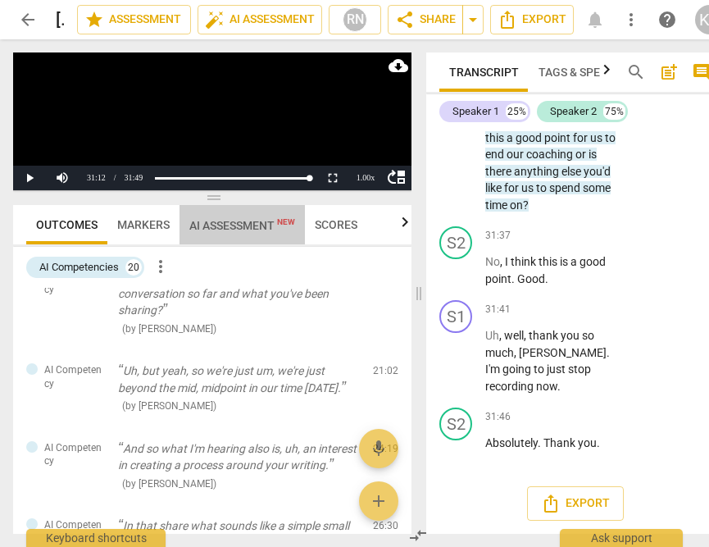
click at [258, 227] on span "AI Assessment New" at bounding box center [242, 225] width 106 height 13
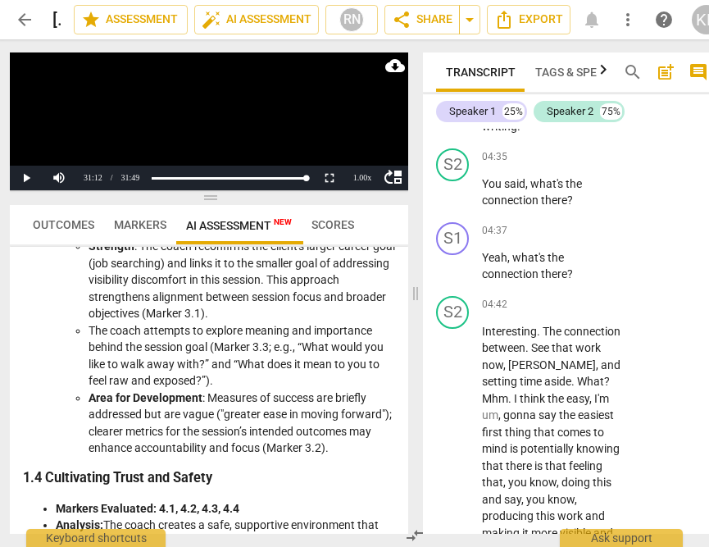
scroll to position [0, 0]
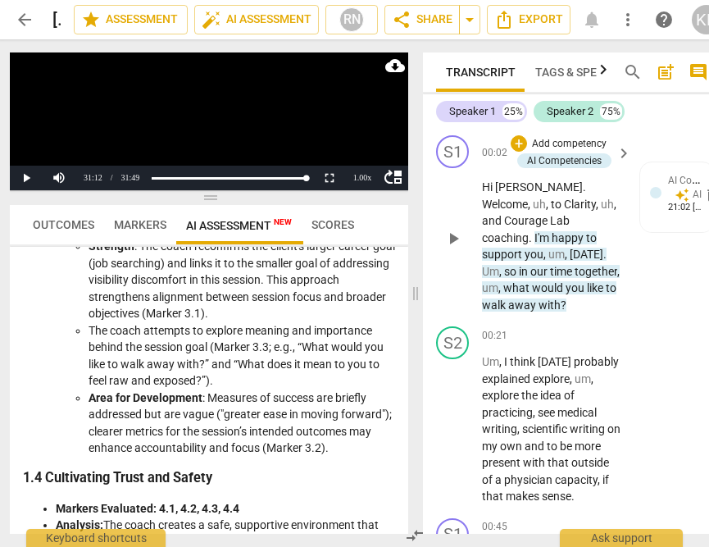
click at [456, 239] on span "play_arrow" at bounding box center [454, 239] width 20 height 20
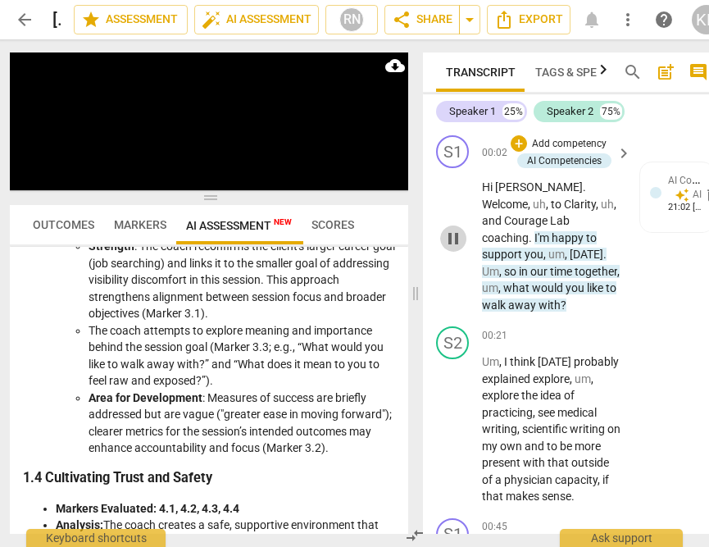
click at [448, 231] on span "pause" at bounding box center [454, 239] width 20 height 20
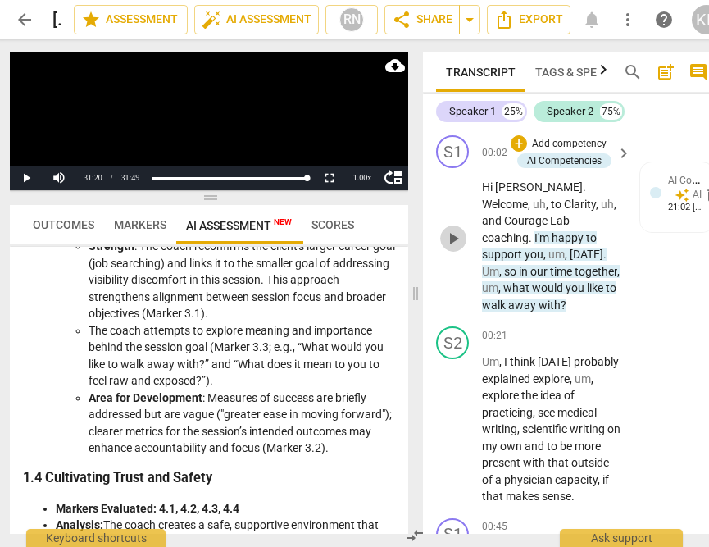
click at [448, 231] on span "play_arrow" at bounding box center [454, 239] width 20 height 20
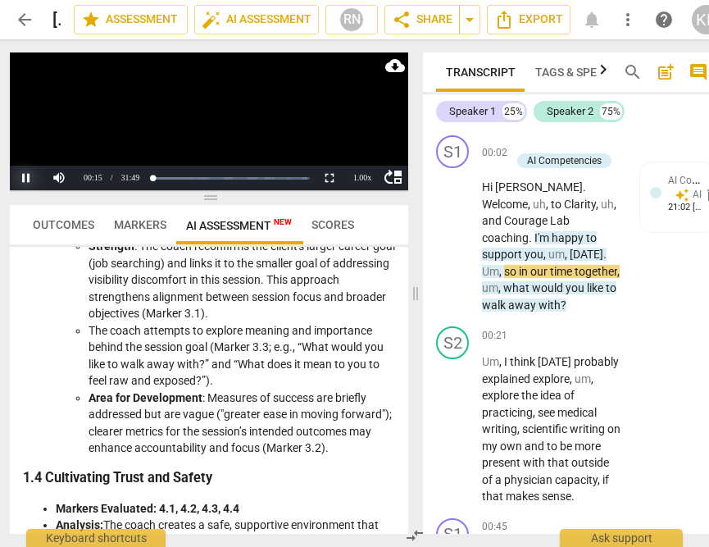
click at [26, 183] on button "Pause" at bounding box center [26, 178] width 33 height 25
